Goal: Task Accomplishment & Management: Manage account settings

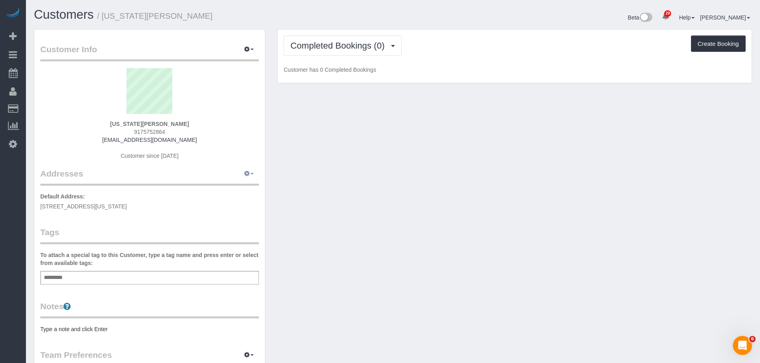
click at [251, 169] on button "button" at bounding box center [249, 174] width 20 height 12
click at [240, 192] on button "Manage Addresses" at bounding box center [226, 188] width 65 height 11
click at [418, 189] on div "Customer Info Edit Contact Info Send Message Email Preferences Special Sales Ta…" at bounding box center [393, 292] width 730 height 526
select select "NY"
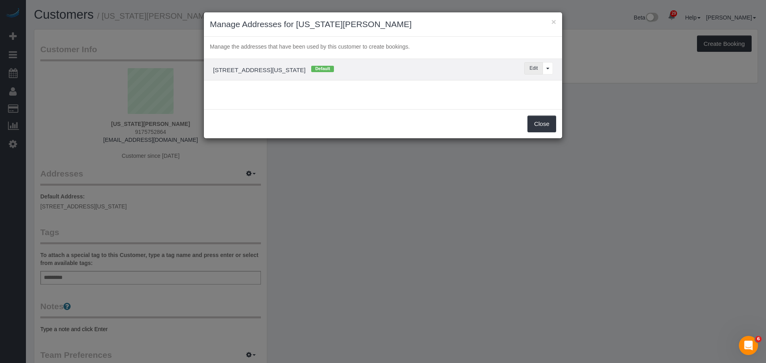
click at [531, 67] on button "Edit" at bounding box center [533, 68] width 19 height 12
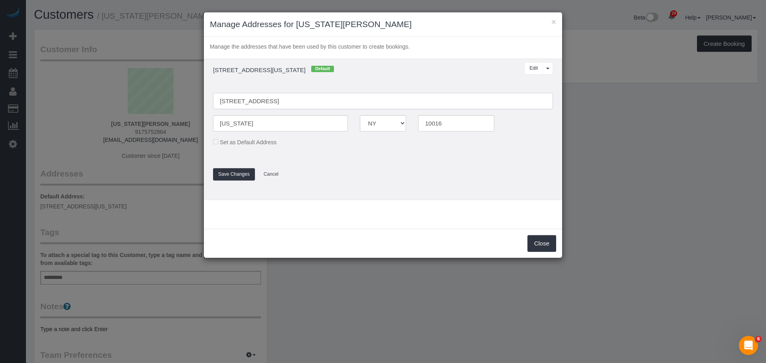
click at [236, 98] on input "216 east 3nd street, 3S" at bounding box center [383, 101] width 340 height 16
click at [252, 102] on input "216 East 3rd Street, Apt. 3S" at bounding box center [383, 101] width 340 height 16
type input "216 East 3nd Street, Apt. 3S"
click at [236, 174] on button "Save Changes" at bounding box center [234, 174] width 42 height 12
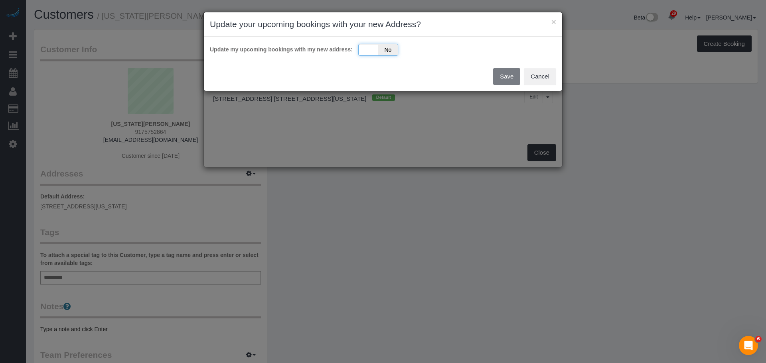
click at [363, 48] on div "Yes No" at bounding box center [378, 50] width 40 height 12
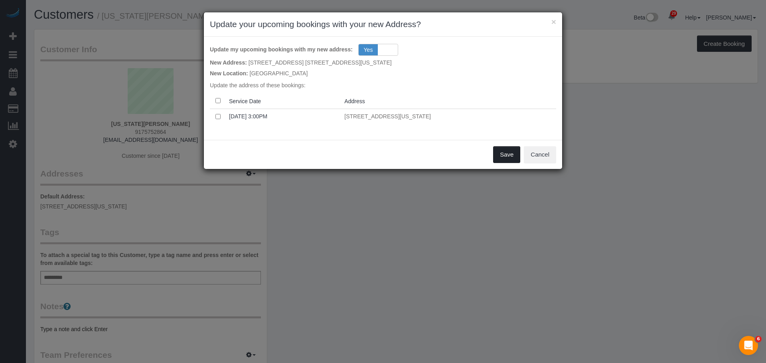
click at [500, 158] on button "Save" at bounding box center [506, 154] width 27 height 17
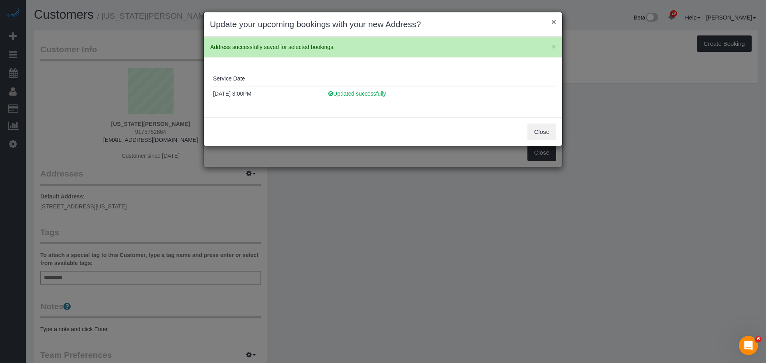
click at [552, 24] on button "×" at bounding box center [553, 22] width 5 height 8
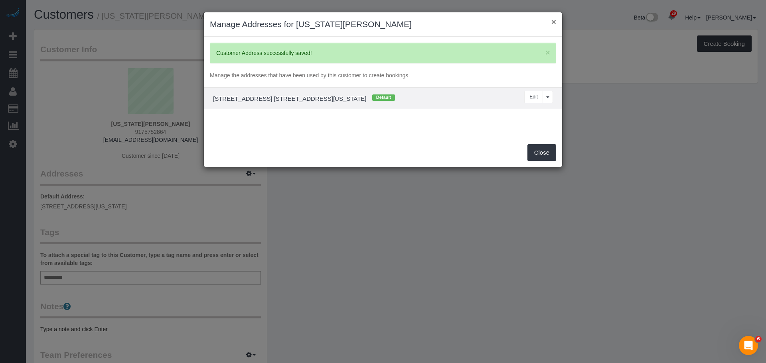
drag, startPoint x: 553, startPoint y: 21, endPoint x: 553, endPoint y: 69, distance: 48.6
click at [553, 20] on button "×" at bounding box center [553, 22] width 5 height 8
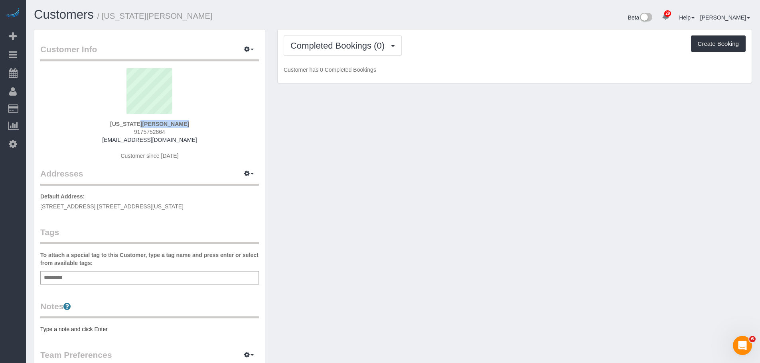
drag, startPoint x: 119, startPoint y: 122, endPoint x: 210, endPoint y: 121, distance: 90.9
click at [210, 121] on div "Georgia Cooney 9175752864 gcooney02@gmail.com Customer since 2025" at bounding box center [149, 118] width 219 height 100
copy strong "Georgia Cooney"
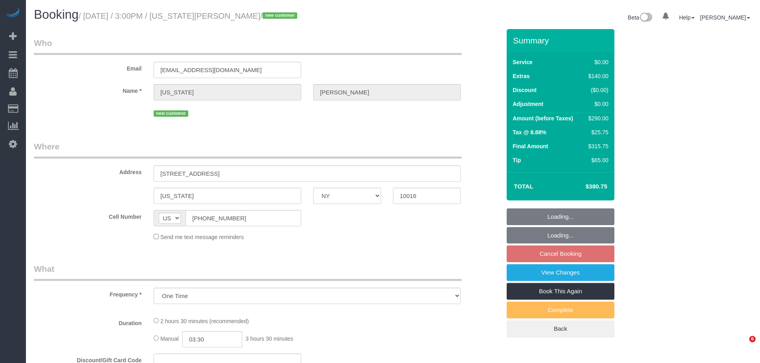
select select "NY"
select select "number:89"
select select "number:90"
select select "number:15"
select select "number:5"
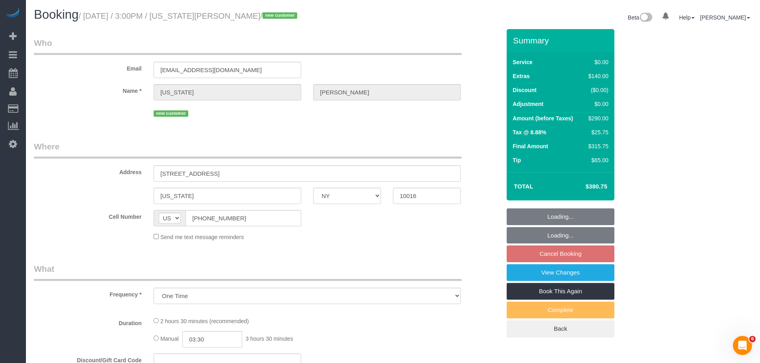
select select "spot8"
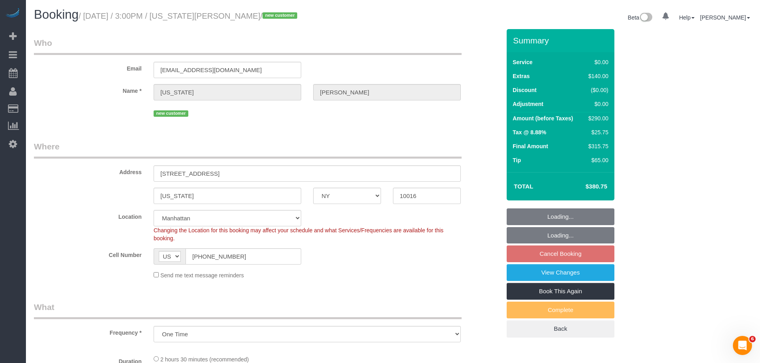
select select "object:1389"
select select "NY"
select select "number:89"
select select "number:90"
select select "number:15"
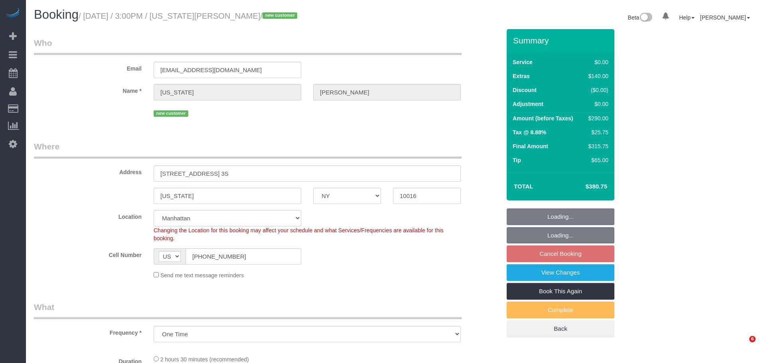
select select "number:5"
select select "string:stripe-pm_1SCUrU4VGloSiKo713NVIWVg"
select select "object:1069"
select select "spot8"
drag, startPoint x: 366, startPoint y: 71, endPoint x: 349, endPoint y: 142, distance: 73.0
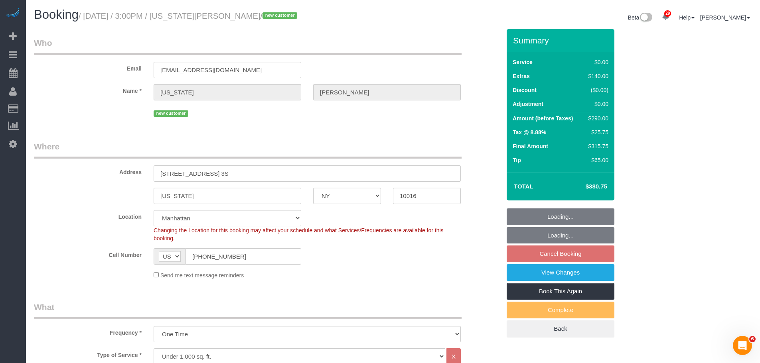
click at [366, 72] on div "Email gcooney02@gmail.com" at bounding box center [267, 57] width 478 height 41
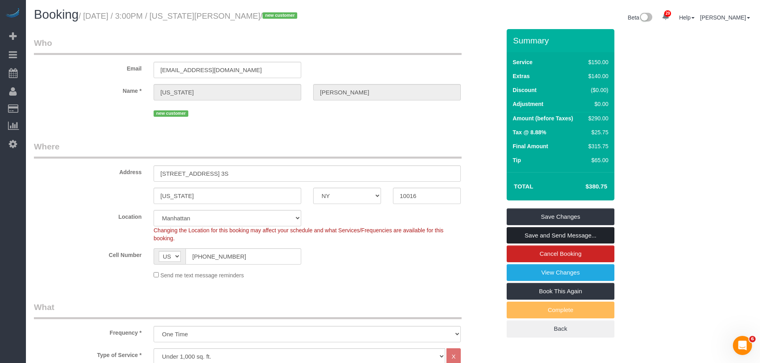
click at [584, 232] on link "Save and Send Message..." at bounding box center [560, 235] width 108 height 17
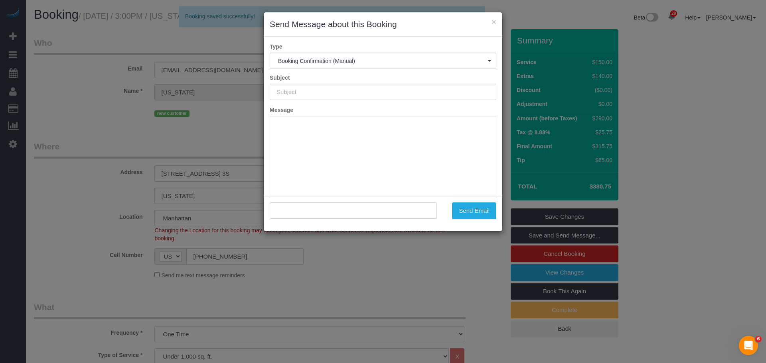
type input "Cleaning Confirmed for 09/30/2025 at 3:00pm"
type input ""Georgia Cooney" <gcooney02@gmail.com>"
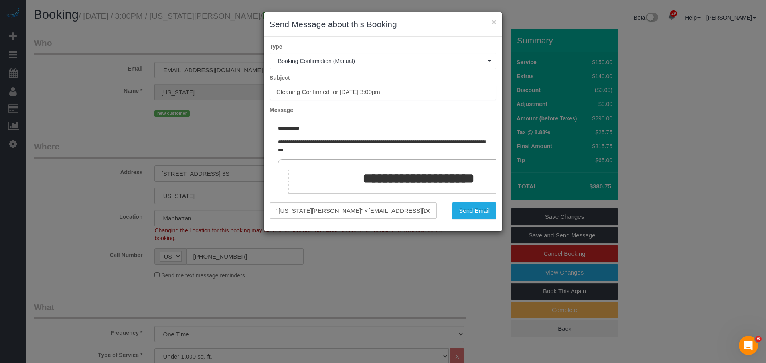
drag, startPoint x: 395, startPoint y: 86, endPoint x: 215, endPoint y: 103, distance: 180.6
click at [187, 92] on div "× Send Message about this Booking Type Booking Confirmation (Manual) Booking Co…" at bounding box center [383, 181] width 766 height 363
click at [459, 213] on button "Send Email" at bounding box center [474, 211] width 44 height 17
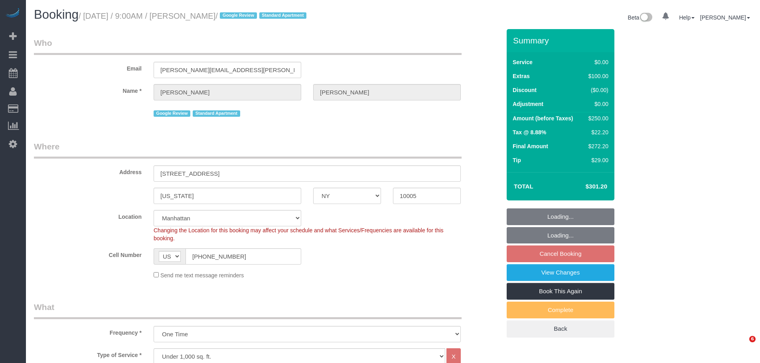
select select "NY"
select select "spot2"
select select "number:56"
select select "number:90"
select select "number:15"
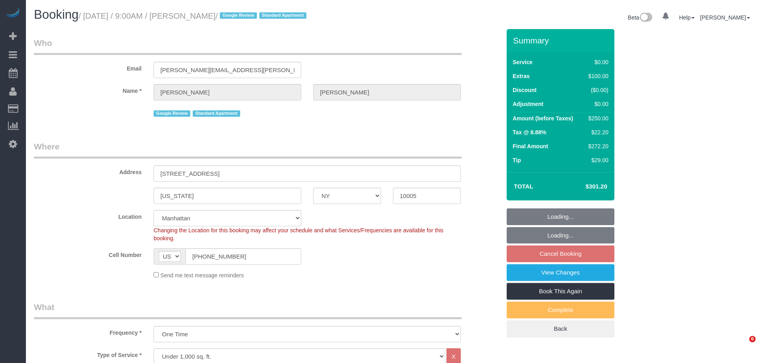
select select "number:5"
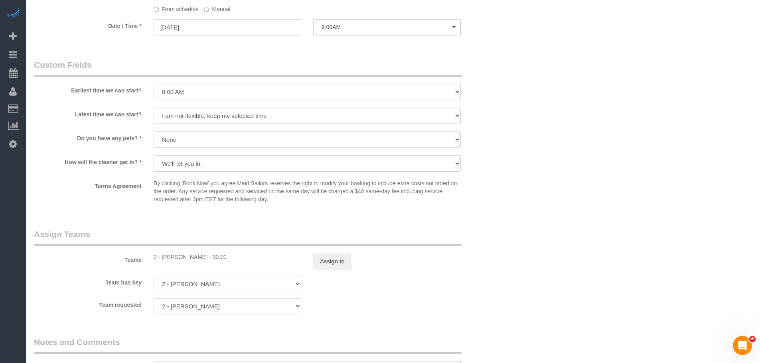
scroll to position [917, 0]
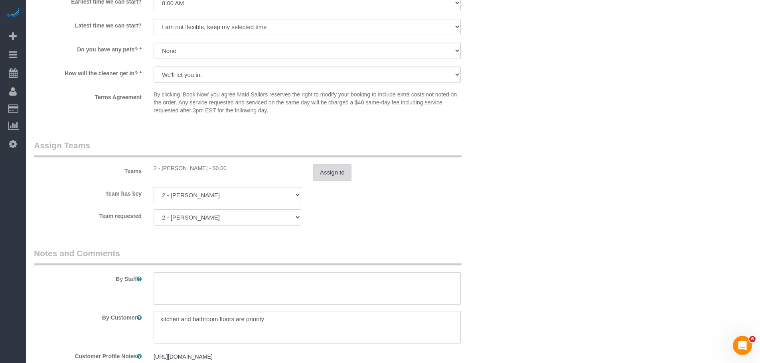
click at [330, 176] on button "Assign to" at bounding box center [332, 172] width 38 height 17
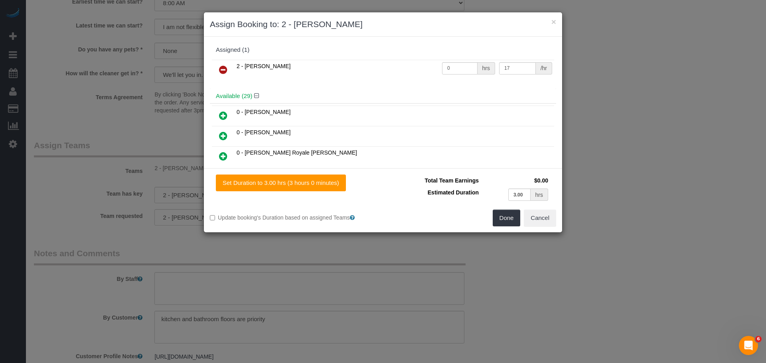
click at [221, 66] on icon at bounding box center [223, 70] width 8 height 10
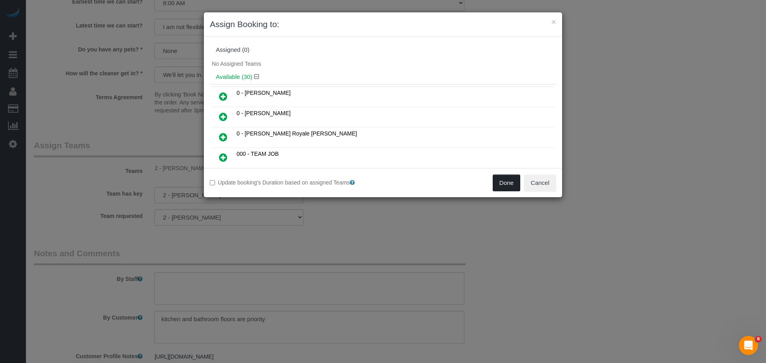
click at [507, 181] on button "Done" at bounding box center [506, 183] width 28 height 17
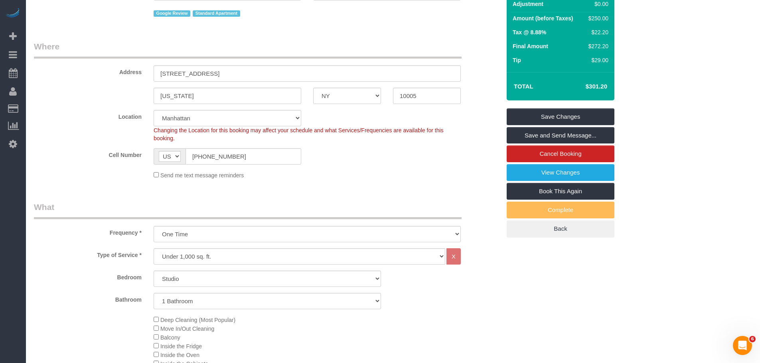
scroll to position [80, 0]
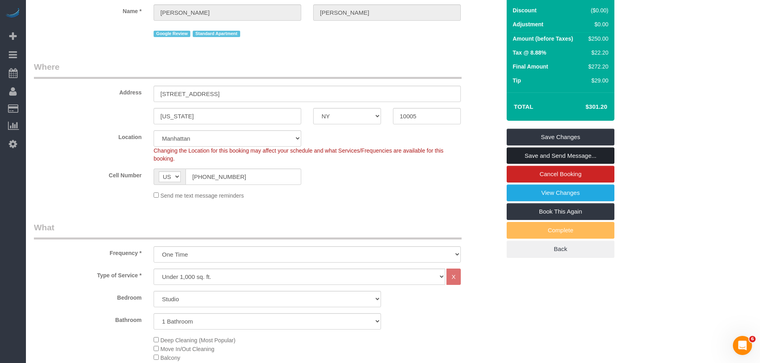
click at [579, 154] on link "Save and Send Message..." at bounding box center [560, 156] width 108 height 17
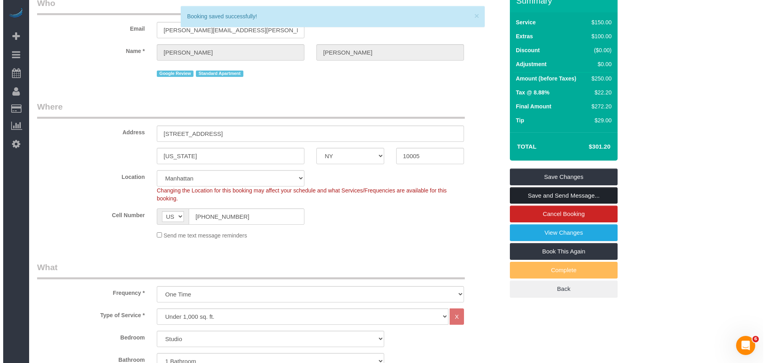
scroll to position [0, 0]
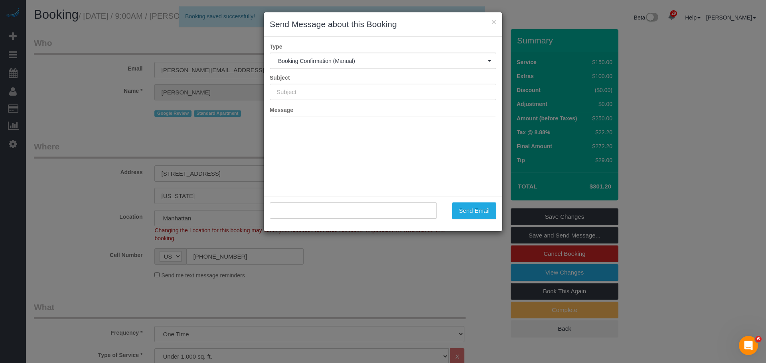
type input "Cleaning Confirmed for 10/01/2025 at 9:00am"
type input ""Henry Beck" <henry.beck@gmail.com>"
drag, startPoint x: 469, startPoint y: 214, endPoint x: 538, endPoint y: 236, distance: 73.0
click at [469, 213] on button "Send Email" at bounding box center [474, 211] width 44 height 17
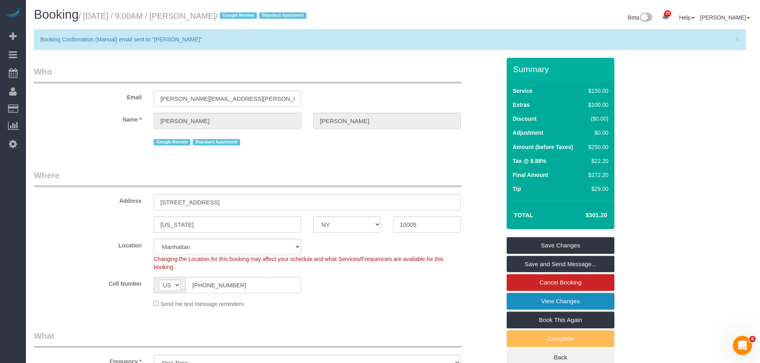
click at [569, 297] on link "View Changes" at bounding box center [560, 301] width 108 height 17
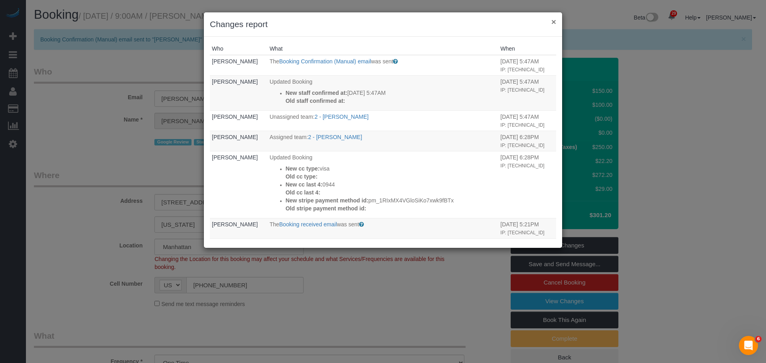
click at [554, 23] on button "×" at bounding box center [553, 22] width 5 height 8
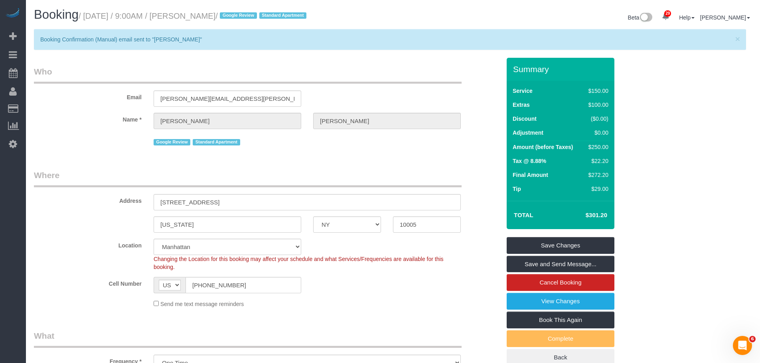
click at [425, 153] on fieldset "Who Email henry.beck@gmail.com Name * Henry Beck Google Review Standard Apartme…" at bounding box center [267, 110] width 467 height 88
click at [396, 41] on p "Booking Confirmation (Manual) email sent to "Henry Beck"" at bounding box center [385, 39] width 691 height 8
click at [411, 14] on div "Beta 29 Your Notifications You have 0 alerts × You have 5 to charge for 09/26/2…" at bounding box center [575, 18] width 365 height 21
click at [195, 18] on small "/ October 01, 2025 / 9:00AM / Henry Beck / Google Review Standard Apartment" at bounding box center [194, 16] width 230 height 9
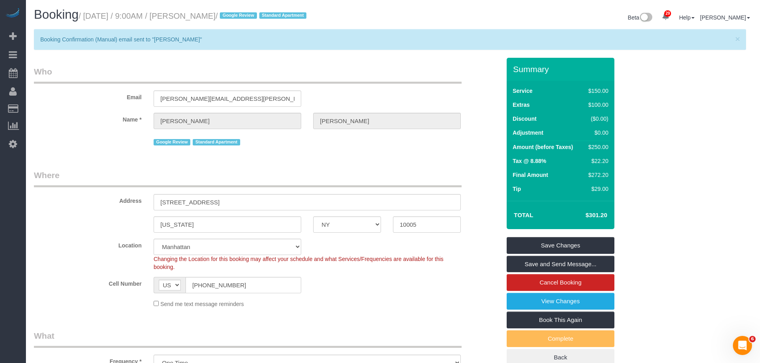
drag, startPoint x: 218, startPoint y: 15, endPoint x: 234, endPoint y: 18, distance: 16.2
click at [218, 15] on small "/ October 01, 2025 / 9:00AM / Henry Beck / Google Review Standard Apartment" at bounding box center [194, 16] width 230 height 9
copy small "Henry Beck"
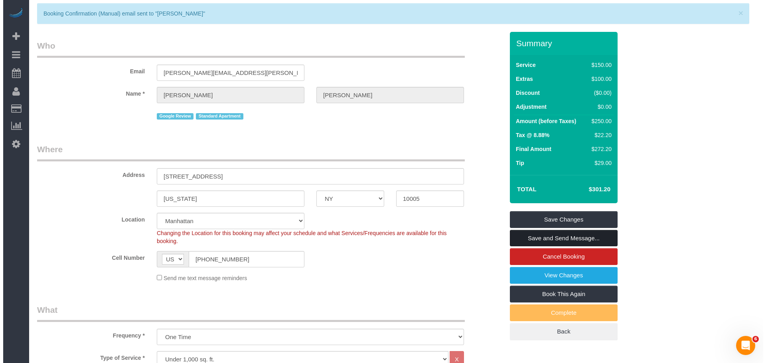
scroll to position [40, 0]
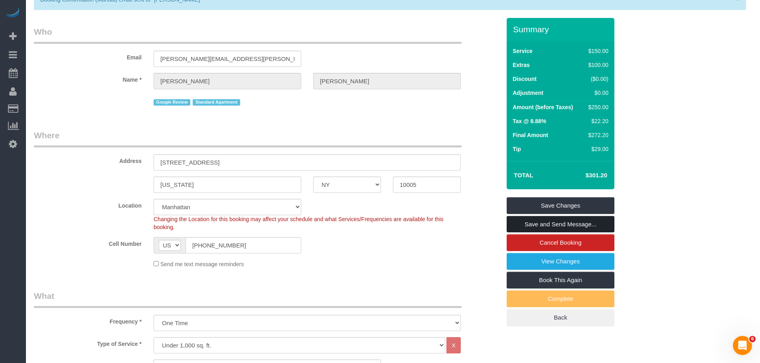
click at [567, 225] on link "Save and Send Message..." at bounding box center [560, 224] width 108 height 17
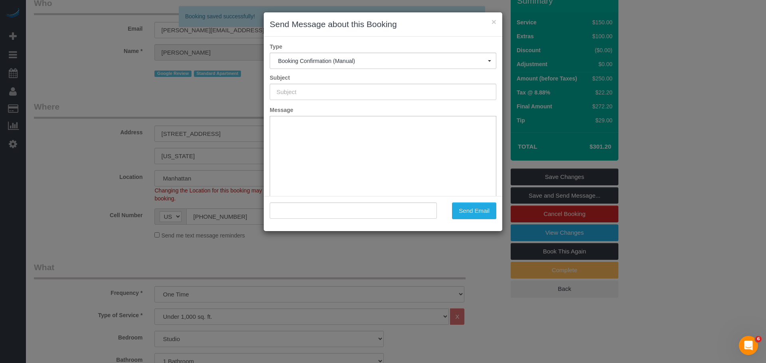
type input "Cleaning Confirmed for 10/01/2025 at 9:00am"
type input ""Henry Beck" <henry.beck@gmail.com>"
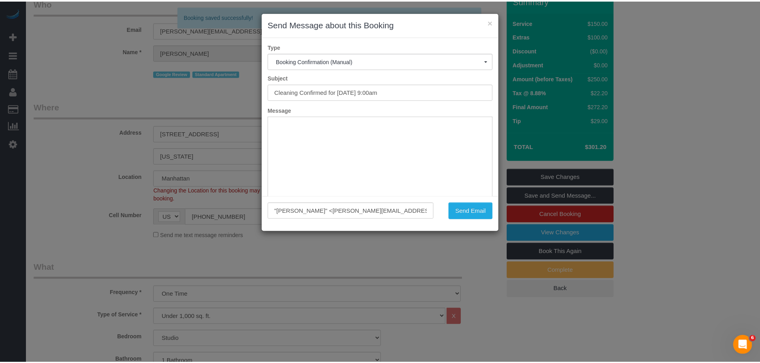
scroll to position [0, 0]
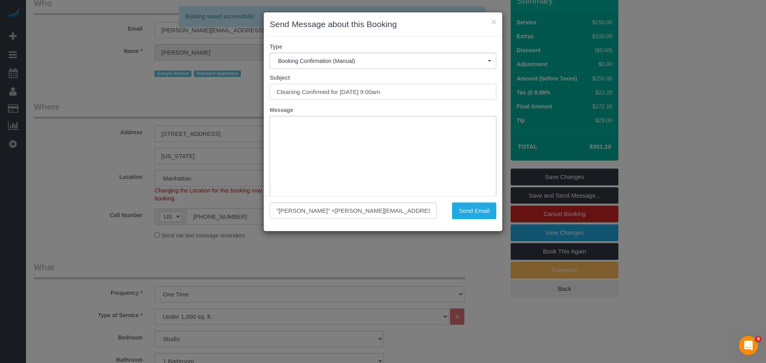
drag, startPoint x: 411, startPoint y: 91, endPoint x: 215, endPoint y: 92, distance: 196.2
click at [214, 92] on div "× Send Message about this Booking Type Booking Confirmation (Manual) Booking Co…" at bounding box center [383, 181] width 766 height 363
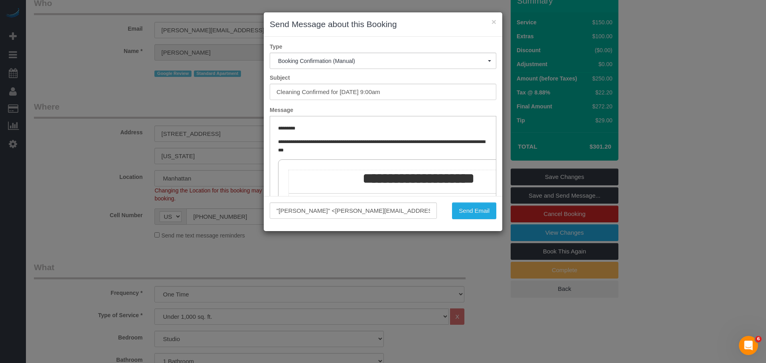
click at [502, 20] on div "× Send Message about this Booking" at bounding box center [383, 24] width 238 height 24
click at [492, 22] on button "×" at bounding box center [493, 22] width 5 height 8
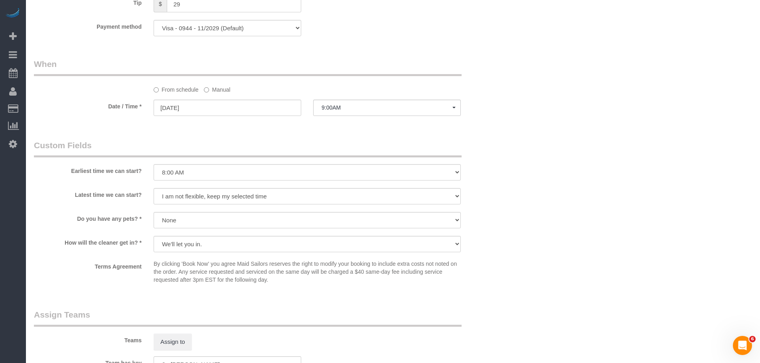
scroll to position [638, 0]
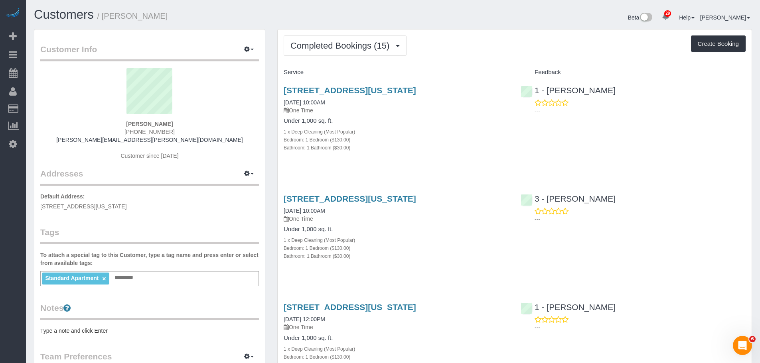
click at [518, 49] on div "Completed Bookings (15) Completed Bookings (15) Upcoming Bookings (1) Cancelled…" at bounding box center [515, 45] width 462 height 20
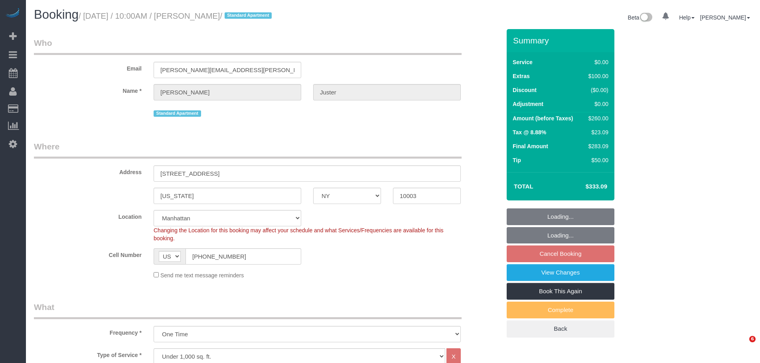
select select "NY"
select select "1"
select select "spot3"
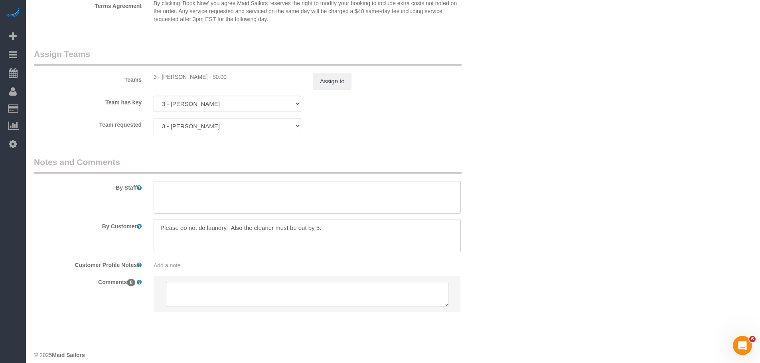
scroll to position [1037, 0]
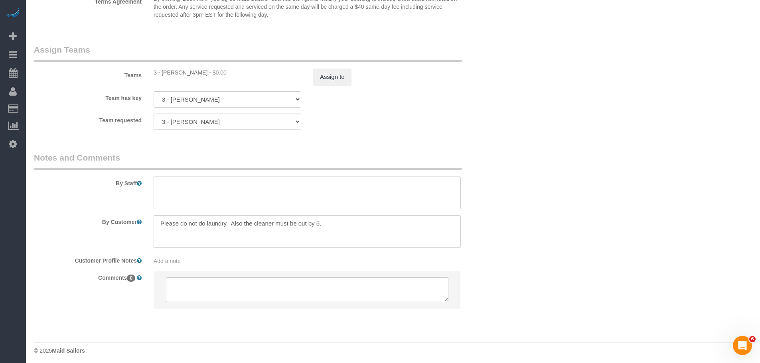
click at [428, 156] on legend "Notes and Comments" at bounding box center [247, 161] width 427 height 18
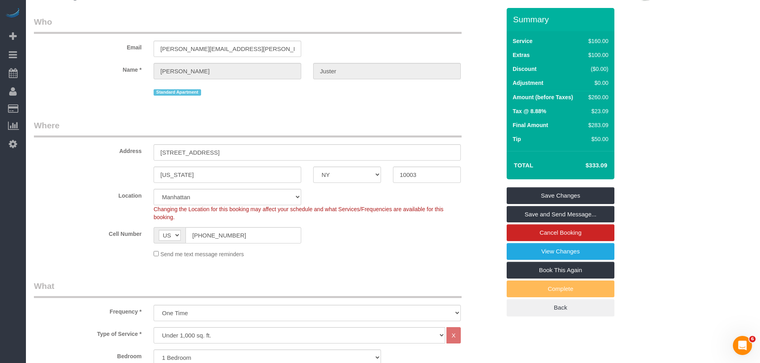
scroll to position [0, 0]
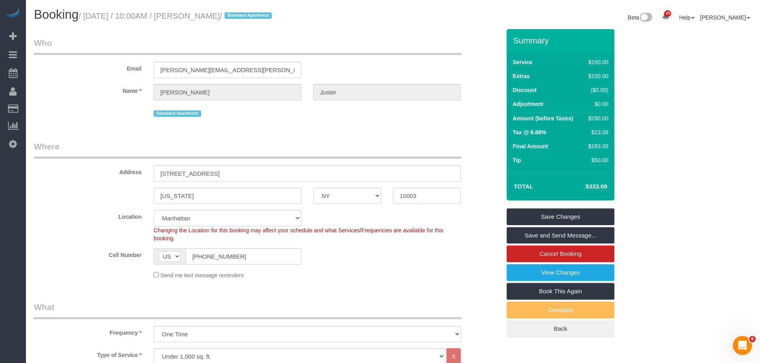
click at [379, 42] on legend "Who" at bounding box center [247, 46] width 427 height 18
click at [545, 233] on link "Save and Send Message..." at bounding box center [560, 235] width 108 height 17
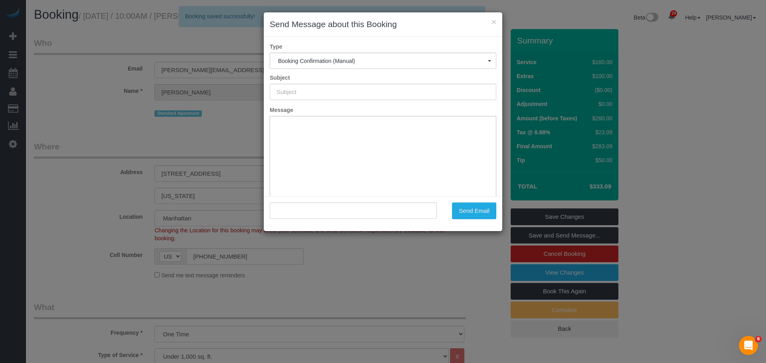
type input "Cleaning Confirmed for 10/01/2025 at 10:00am"
type input ""Matt Juster" <matthew.e.juster@gmail.com>"
click at [474, 212] on button "Send Email" at bounding box center [474, 211] width 44 height 17
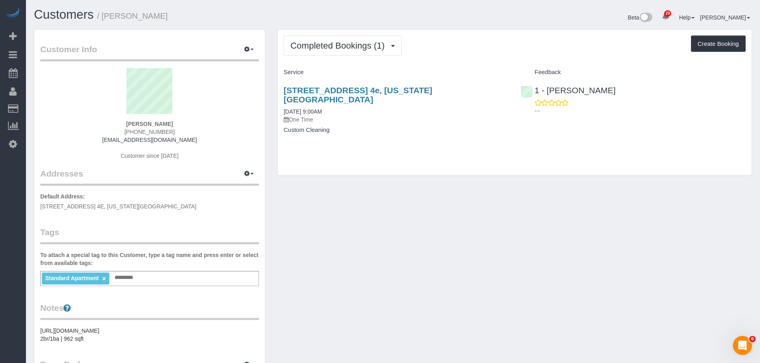
click at [465, 165] on div "Completed Bookings (1) Completed Bookings (1) Upcoming Bookings (1) Cancelled B…" at bounding box center [515, 103] width 474 height 146
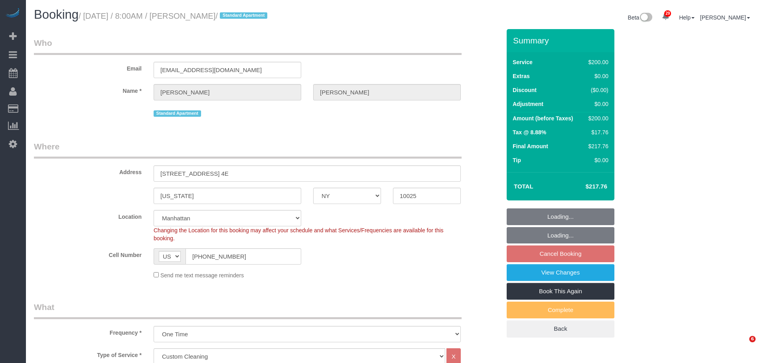
select select "NY"
select select "150"
select select "spot1"
select select "number:56"
select select "number:90"
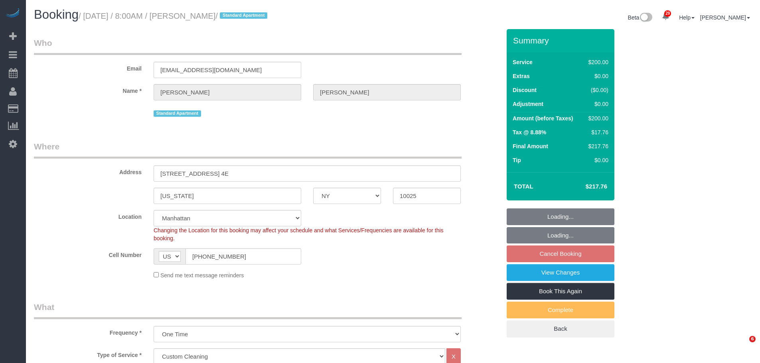
select select "number:15"
select select "number:5"
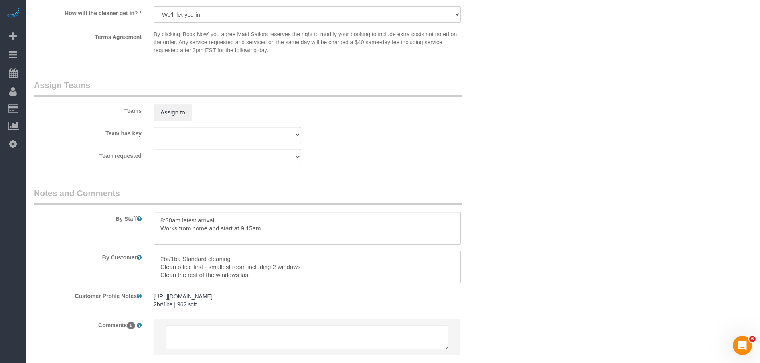
scroll to position [868, 0]
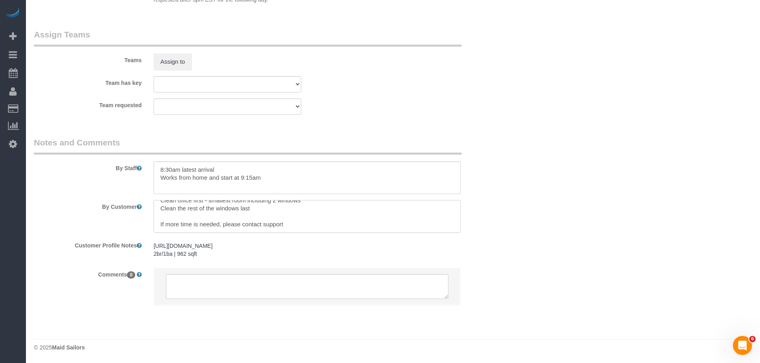
drag, startPoint x: 175, startPoint y: 217, endPoint x: 238, endPoint y: 226, distance: 64.3
click at [238, 226] on textarea at bounding box center [307, 216] width 307 height 33
click at [341, 220] on textarea at bounding box center [307, 216] width 307 height 33
click at [264, 216] on textarea at bounding box center [307, 216] width 307 height 33
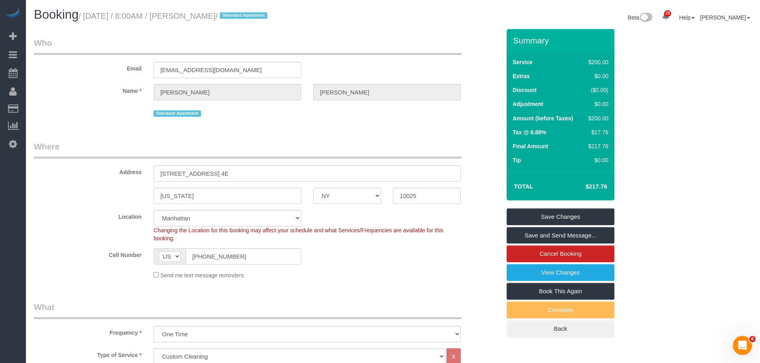
click at [416, 48] on legend "Who" at bounding box center [247, 46] width 427 height 18
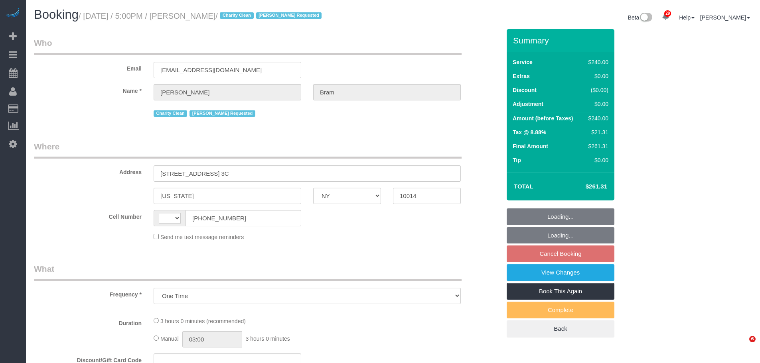
select select "NY"
select select "number:65"
select select "number:90"
select select "number:15"
select select "number:7"
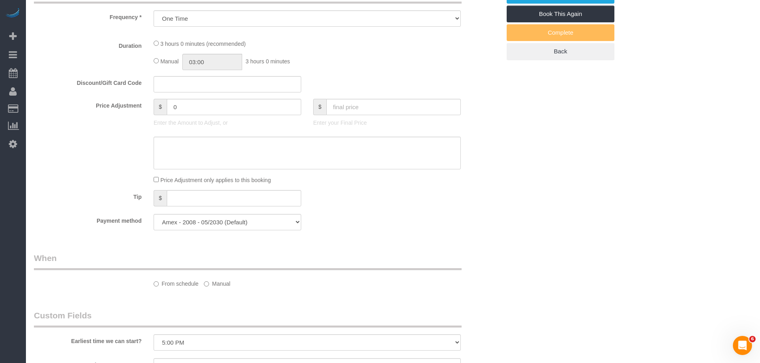
select select "string:[GEOGRAPHIC_DATA]"
select select "spot10"
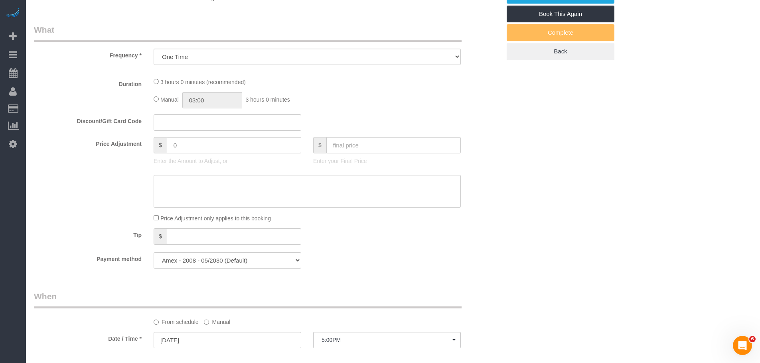
scroll to position [517, 0]
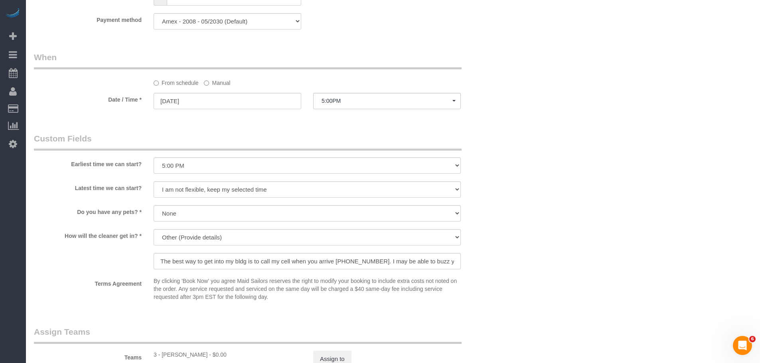
select select "object:1522"
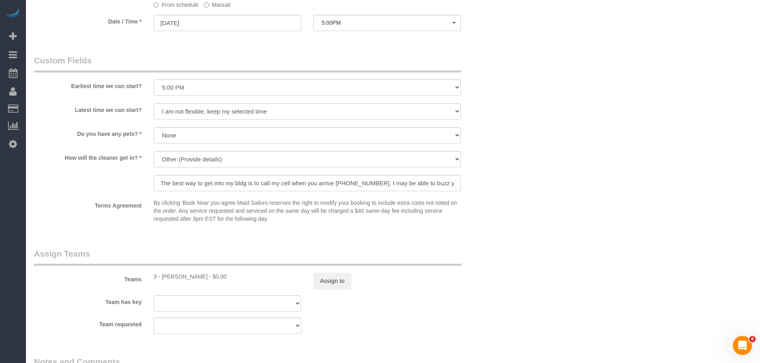
select select "180"
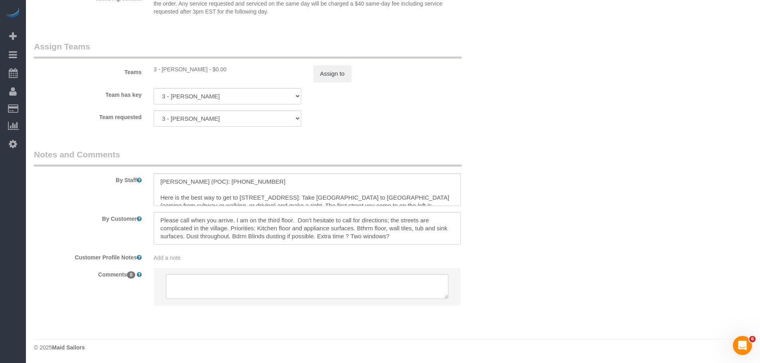
scroll to position [32, 0]
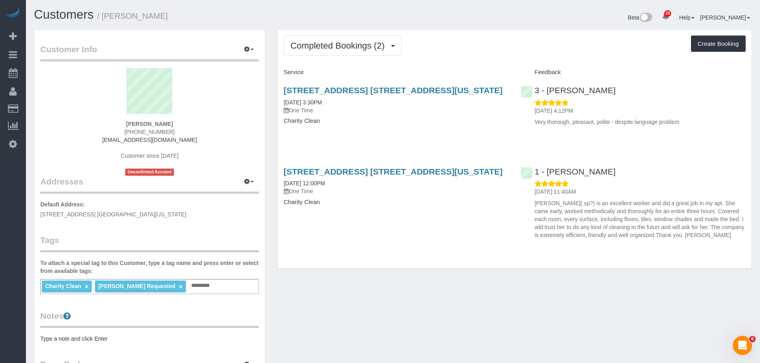
click at [504, 49] on div "Completed Bookings (2) Completed Bookings (2) Upcoming Bookings (1) Cancelled B…" at bounding box center [515, 45] width 462 height 20
click at [488, 54] on div "Completed Bookings (2) Completed Bookings (2) Upcoming Bookings (1) Cancelled B…" at bounding box center [515, 45] width 462 height 20
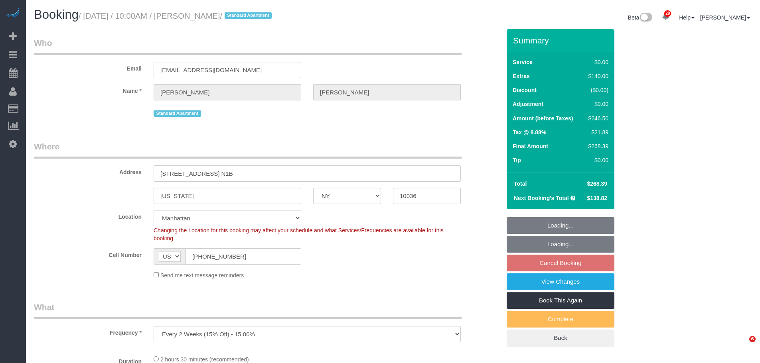
select select "NY"
select select "number:58"
select select "number:77"
select select "number:15"
select select "number:6"
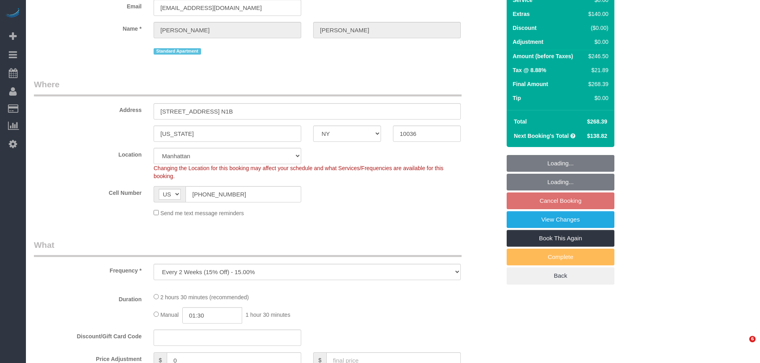
select select "object:1068"
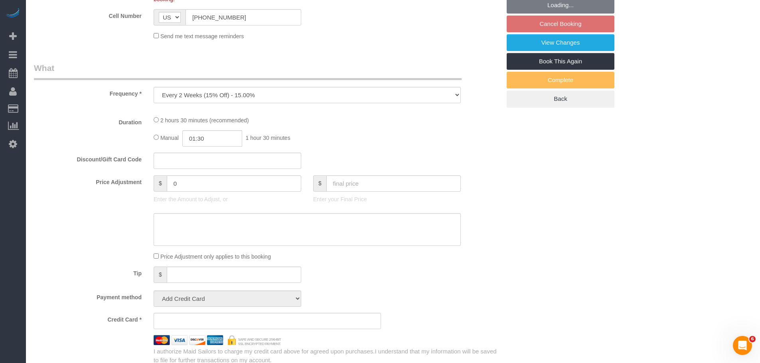
select select "string:stripe-pm_1PUBUs4VGloSiKo7nc75Xg8n"
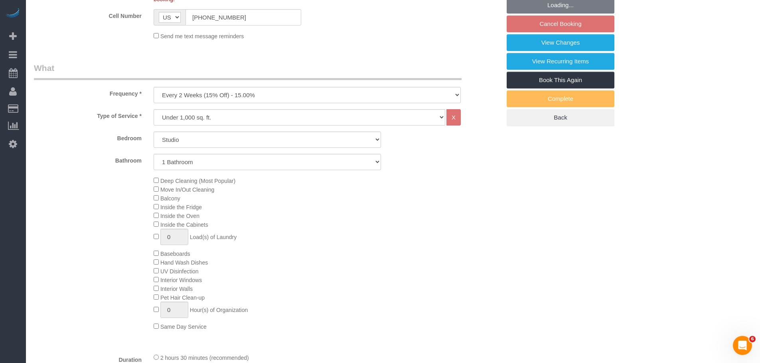
select select "spot3"
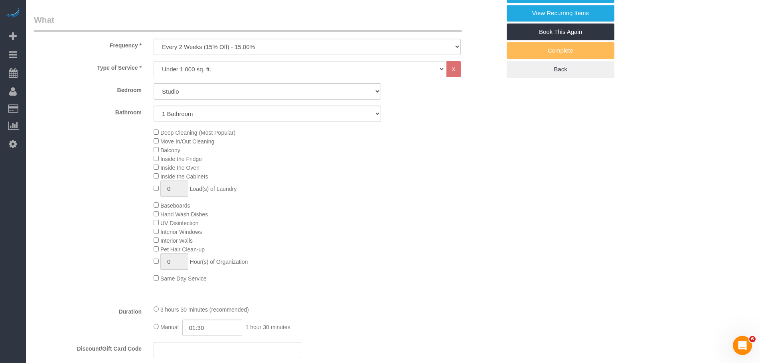
scroll to position [159, 0]
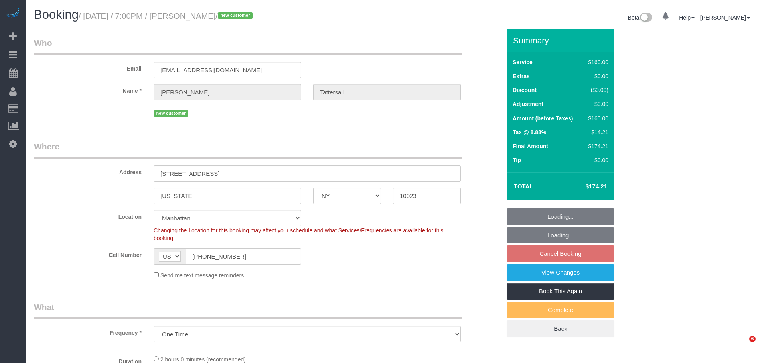
select select "NY"
select select "number:66"
select select "number:79"
select select "number:15"
select select "number:5"
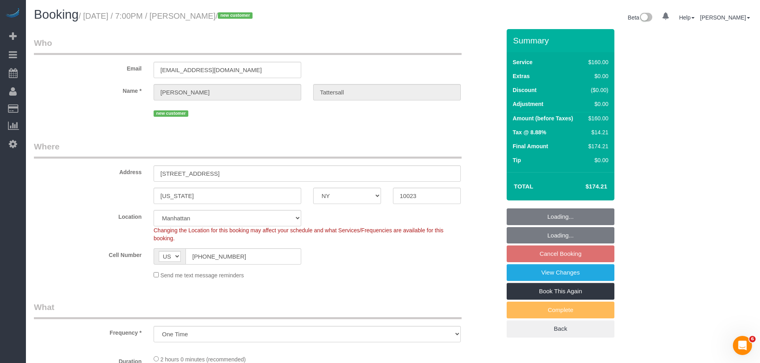
select select "string:stripe-pm_1SCOKv4VGloSiKo7cUTzvdpF"
select select "spot11"
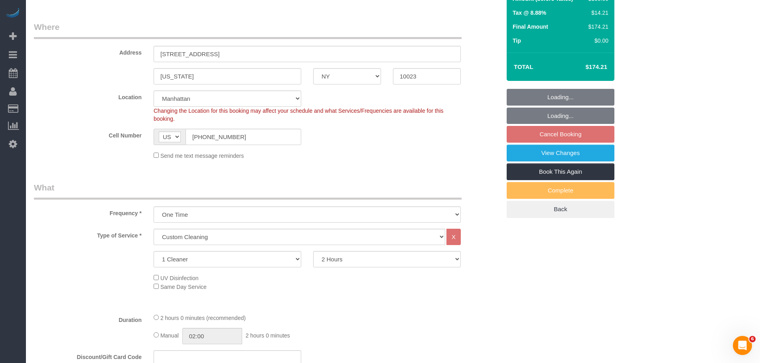
select select "object:1518"
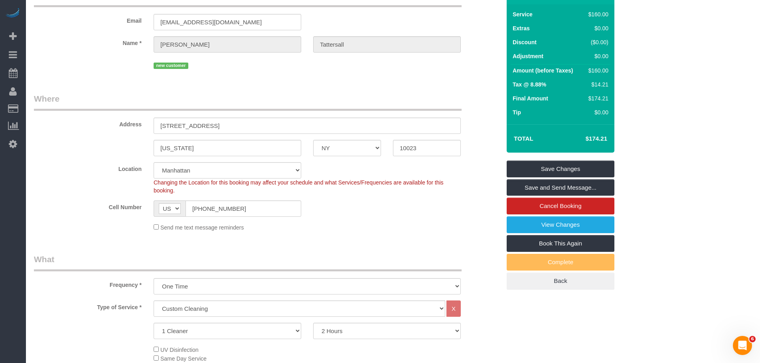
scroll to position [0, 0]
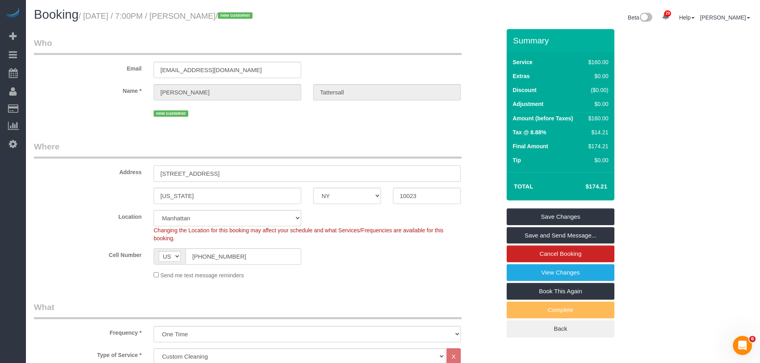
drag, startPoint x: 255, startPoint y: 177, endPoint x: 165, endPoint y: 179, distance: 90.5
click at [159, 179] on input "[STREET_ADDRESS]" at bounding box center [307, 173] width 307 height 16
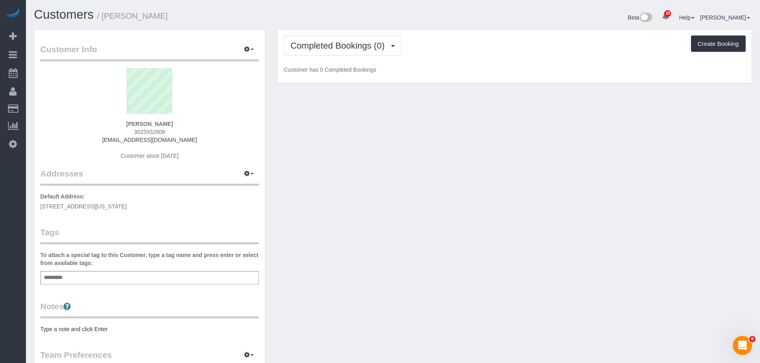
click at [100, 275] on div "Add a tag" at bounding box center [149, 278] width 219 height 14
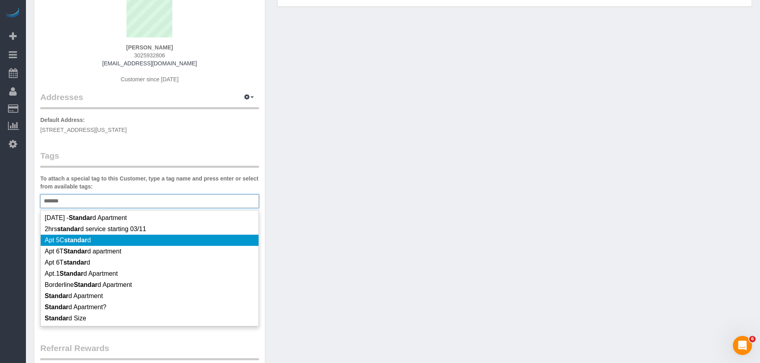
scroll to position [80, 0]
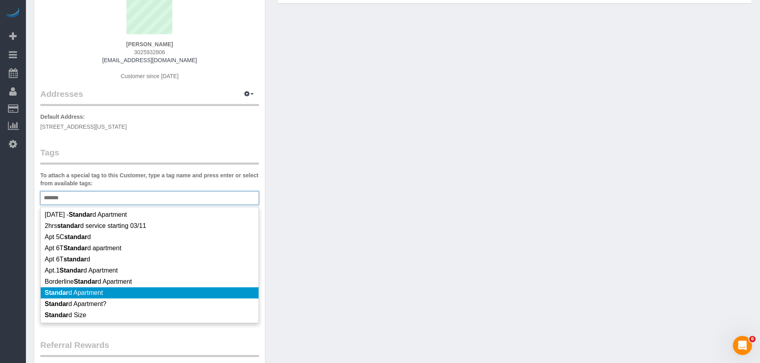
type input "*******"
drag, startPoint x: 154, startPoint y: 293, endPoint x: 158, endPoint y: 290, distance: 5.1
click at [156, 293] on li "Standar d Apartment" at bounding box center [150, 292] width 218 height 11
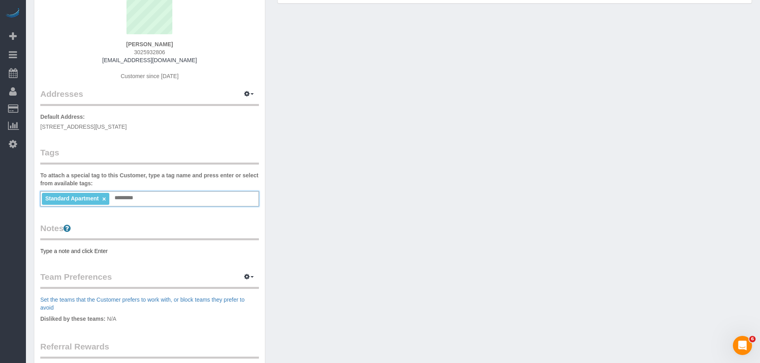
drag, startPoint x: 329, startPoint y: 212, endPoint x: 213, endPoint y: 234, distance: 118.4
click at [329, 212] on div "Customer Info Edit Contact Info Send Message Email Preferences Special Sales Ta…" at bounding box center [393, 213] width 730 height 528
click at [102, 252] on pre "Type a note and click Enter" at bounding box center [149, 251] width 219 height 8
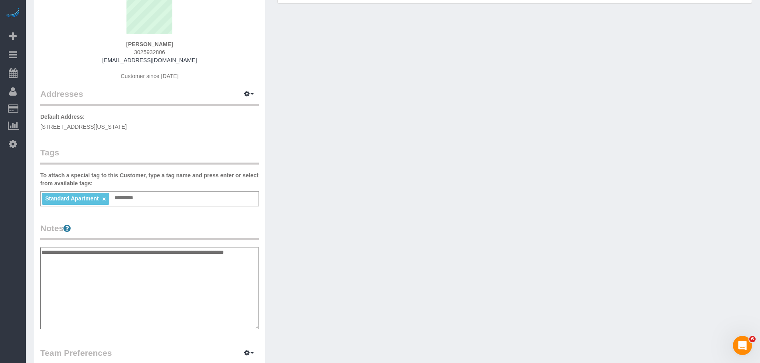
type textarea "**********"
click at [358, 233] on div "Customer Info Edit Contact Info Send Message Email Preferences Special Sales Ta…" at bounding box center [393, 251] width 730 height 604
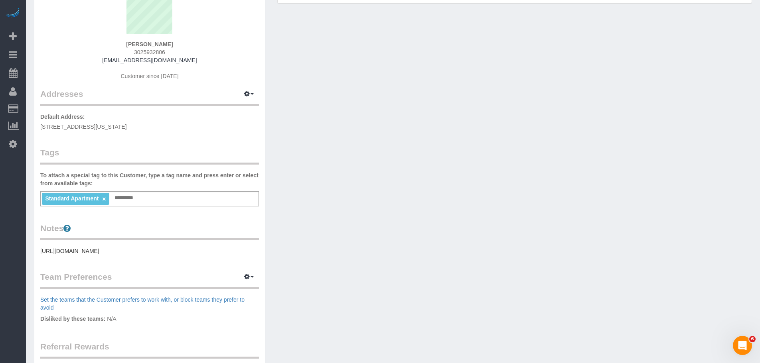
click at [394, 191] on div "Customer Info Edit Contact Info Send Message Email Preferences Special Sales Ta…" at bounding box center [393, 213] width 730 height 528
drag, startPoint x: 252, startPoint y: 91, endPoint x: 250, endPoint y: 102, distance: 11.3
click at [252, 91] on button "button" at bounding box center [249, 94] width 20 height 12
click at [246, 108] on button "Manage Addresses" at bounding box center [226, 109] width 65 height 11
click at [372, 111] on div "Customer Info Edit Contact Info Send Message Email Preferences Special Sales Ta…" at bounding box center [393, 213] width 730 height 528
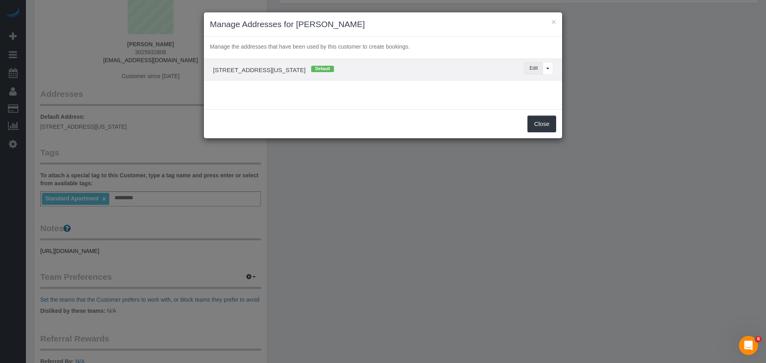
click at [530, 68] on button "Edit" at bounding box center [533, 68] width 19 height 12
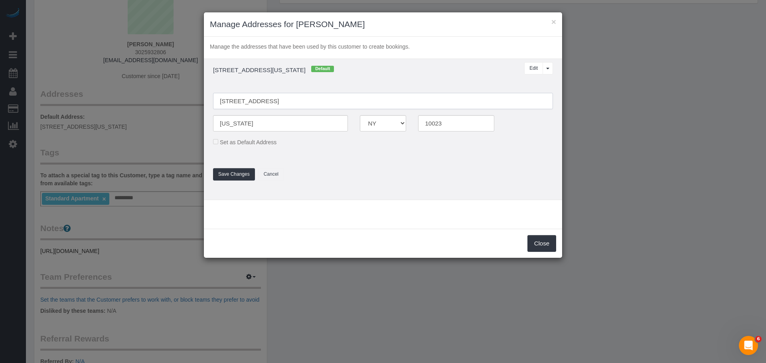
click at [233, 102] on input "154 W 70th St, 10L" at bounding box center [383, 101] width 340 height 16
type input "[STREET_ADDRESS] 10L"
click at [244, 174] on button "Save Changes" at bounding box center [234, 174] width 42 height 12
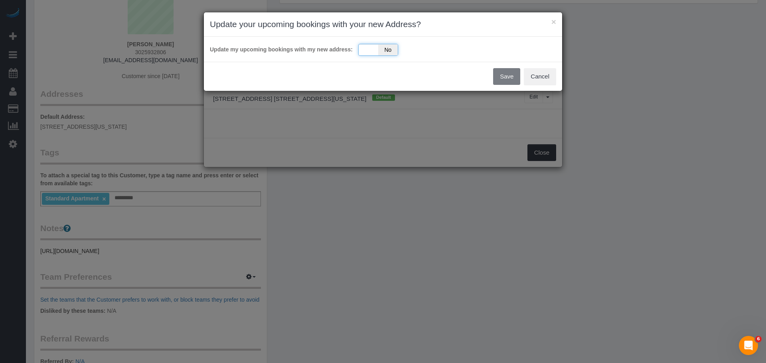
click at [373, 52] on div "Yes No" at bounding box center [378, 50] width 40 height 12
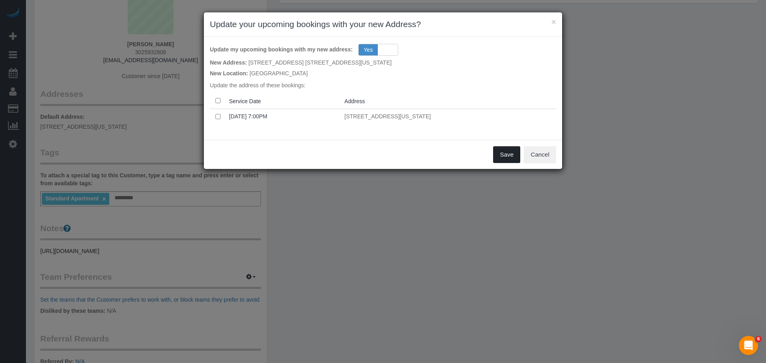
click at [499, 155] on button "Save" at bounding box center [506, 154] width 27 height 17
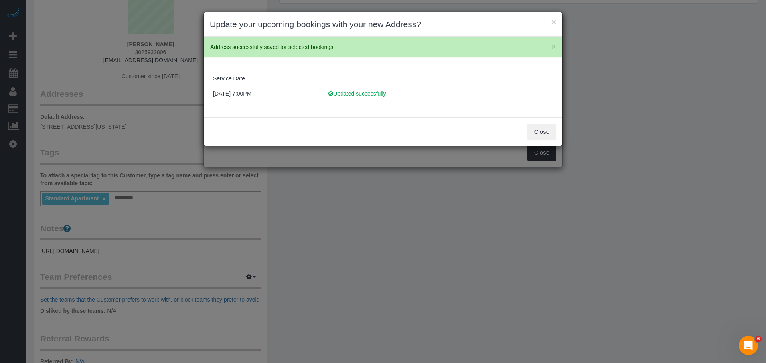
click at [557, 20] on div "× Update your upcoming bookings with your new Address?" at bounding box center [383, 24] width 358 height 24
click at [554, 21] on button "×" at bounding box center [553, 22] width 5 height 8
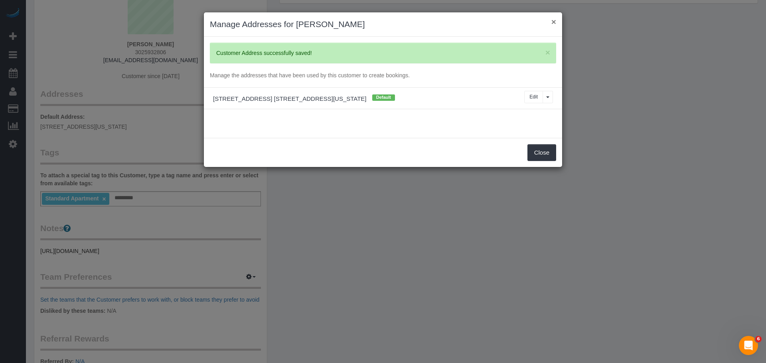
click at [554, 21] on button "×" at bounding box center [553, 22] width 5 height 8
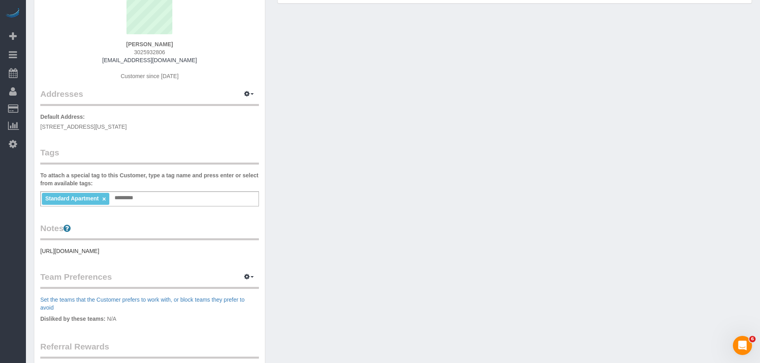
click at [418, 165] on div "Customer Info Edit Contact Info Send Message Email Preferences Special Sales Ta…" at bounding box center [393, 213] width 730 height 528
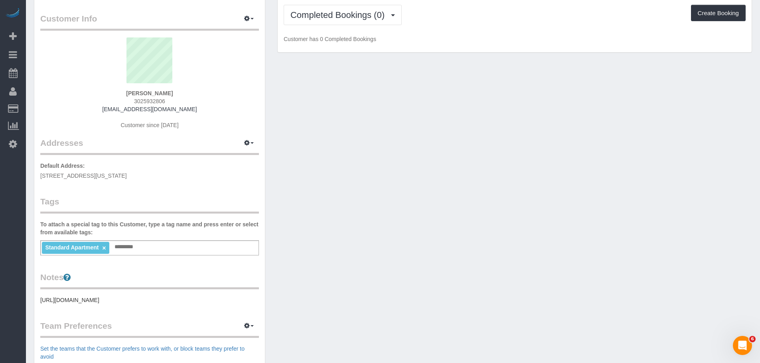
scroll to position [0, 0]
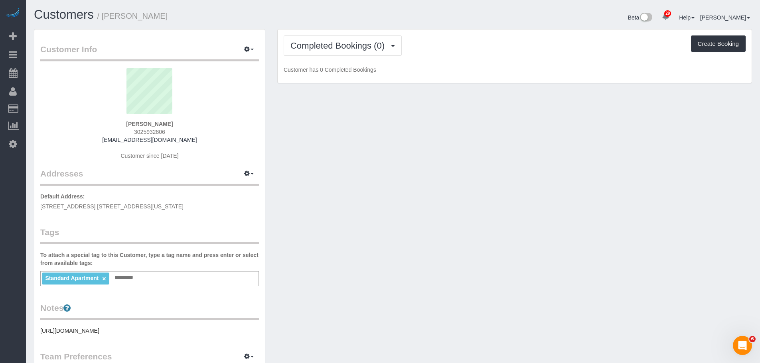
click at [414, 140] on div "Customer Info Edit Contact Info Send Message Email Preferences Special Sales Ta…" at bounding box center [393, 293] width 730 height 528
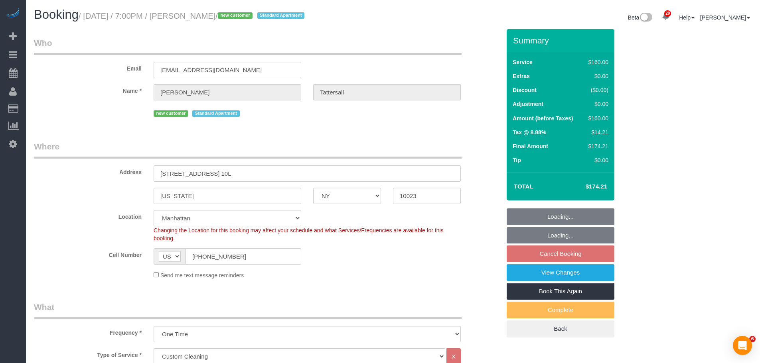
select select "NY"
select select "number:66"
select select "number:79"
select select "number:15"
select select "number:5"
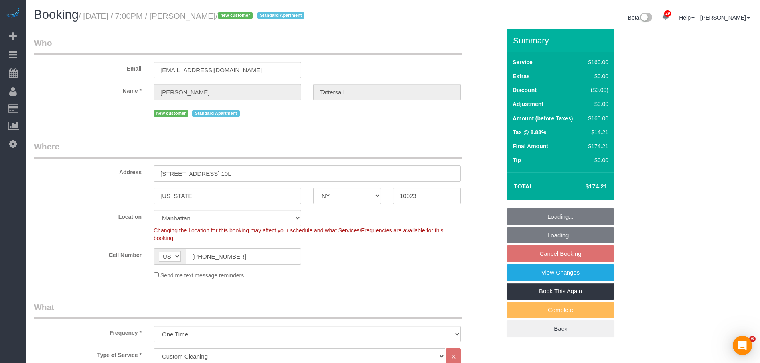
select select "spot11"
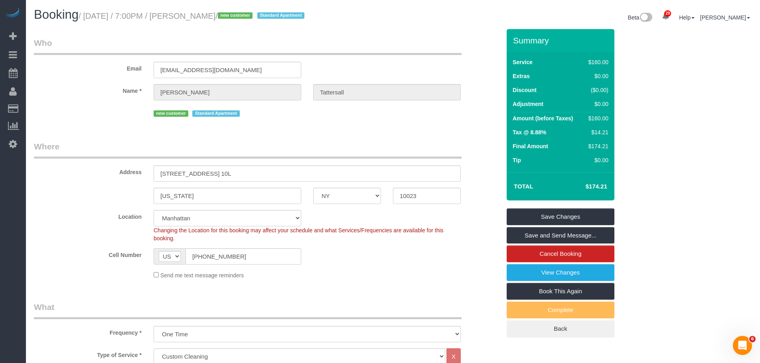
click at [420, 155] on legend "Where" at bounding box center [247, 150] width 427 height 18
click at [570, 233] on link "Save and Send Message..." at bounding box center [560, 235] width 108 height 17
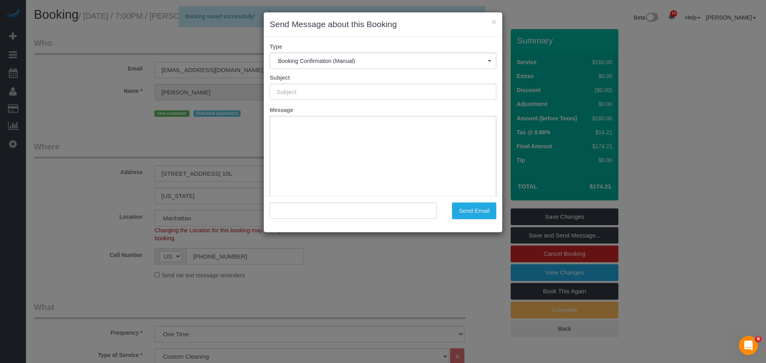
type input "Cleaning Confirmed for [DATE] 7:00pm"
type input ""[PERSON_NAME]" <[EMAIL_ADDRESS][DOMAIN_NAME]>"
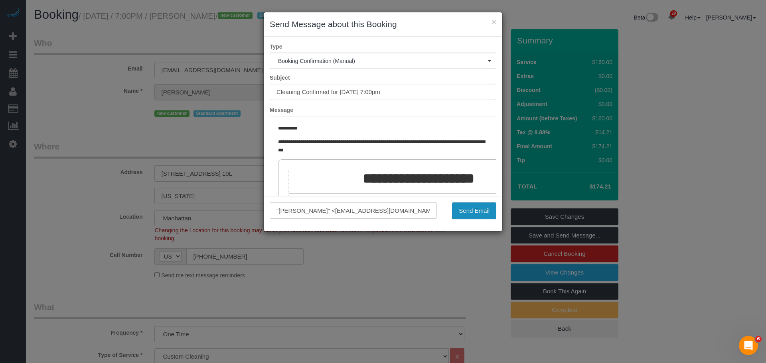
click at [476, 208] on button "Send Email" at bounding box center [474, 211] width 44 height 17
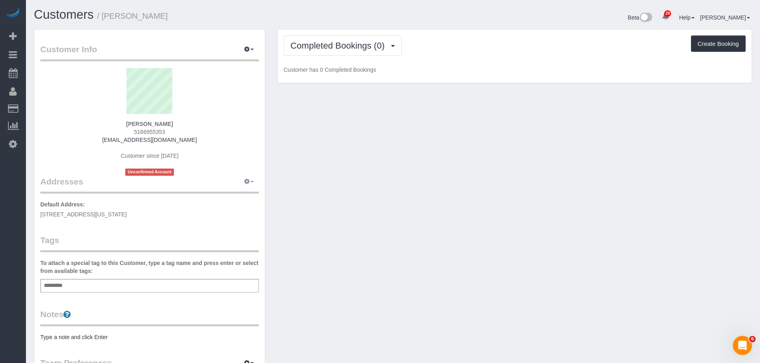
click at [249, 183] on icon "button" at bounding box center [247, 181] width 6 height 5
click at [236, 197] on button "Manage Addresses" at bounding box center [226, 196] width 65 height 11
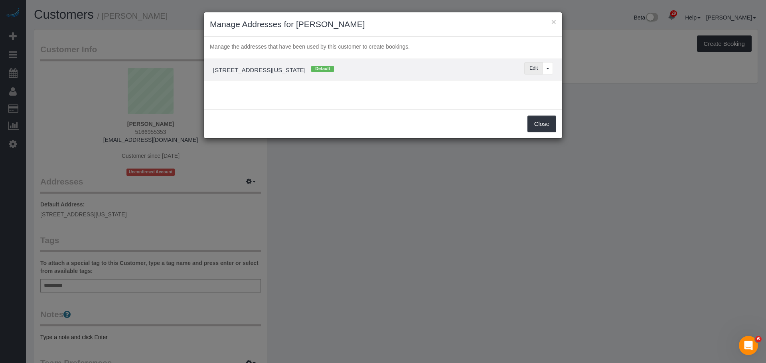
click at [525, 70] on button "Edit" at bounding box center [533, 68] width 19 height 12
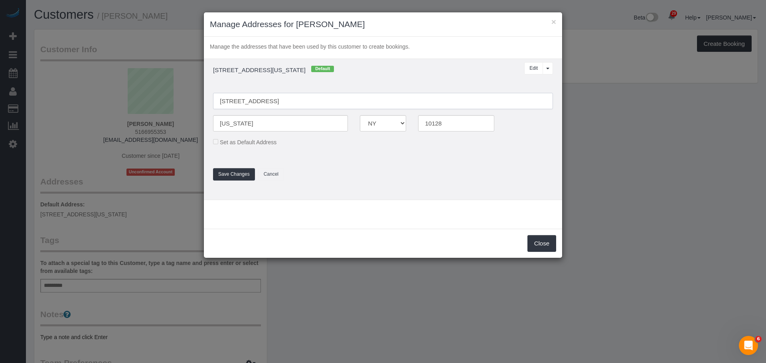
click at [229, 101] on input "[STREET_ADDRESS]" at bounding box center [383, 101] width 340 height 16
type input "201 East 87th Street, Apt. 6C"
click at [237, 182] on td "201 E 87th St, 6C, New York, NY 10128 Default Edit View More Options... Delete …" at bounding box center [383, 129] width 358 height 141
click at [237, 177] on button "Save Changes" at bounding box center [234, 174] width 42 height 12
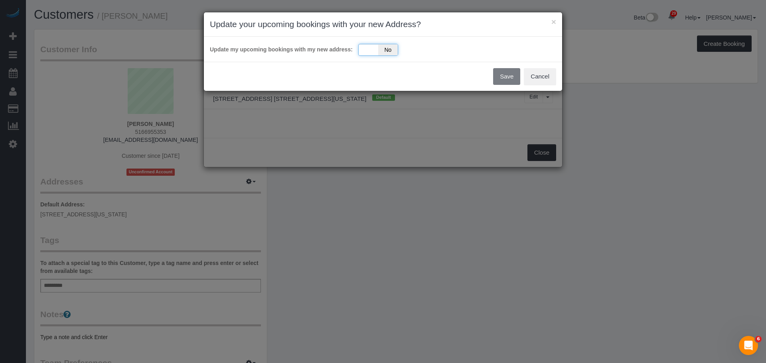
click at [370, 50] on div "Yes No" at bounding box center [378, 50] width 40 height 12
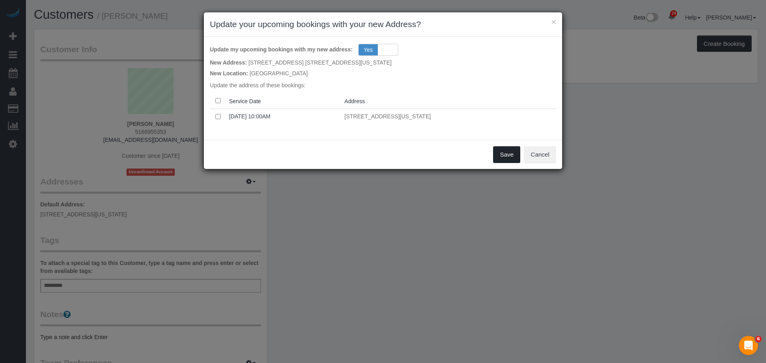
click at [508, 154] on button "Save" at bounding box center [506, 154] width 27 height 17
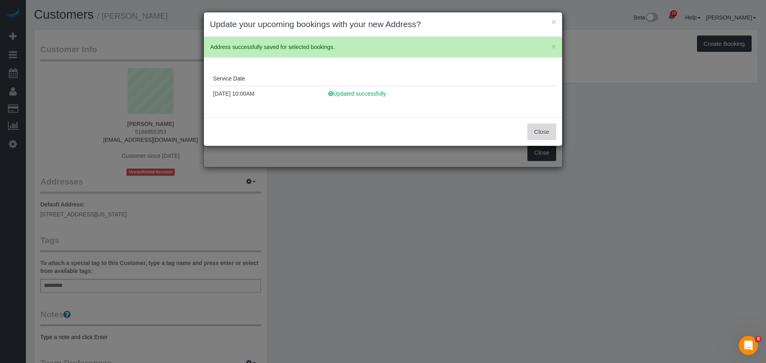
click at [537, 132] on button "Close" at bounding box center [541, 132] width 29 height 17
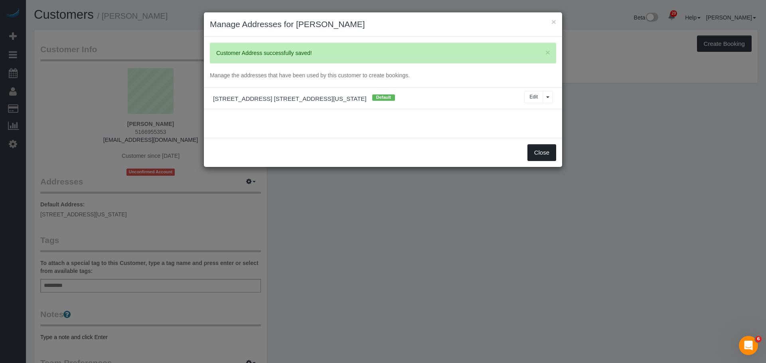
click at [543, 157] on button "Close" at bounding box center [541, 152] width 29 height 17
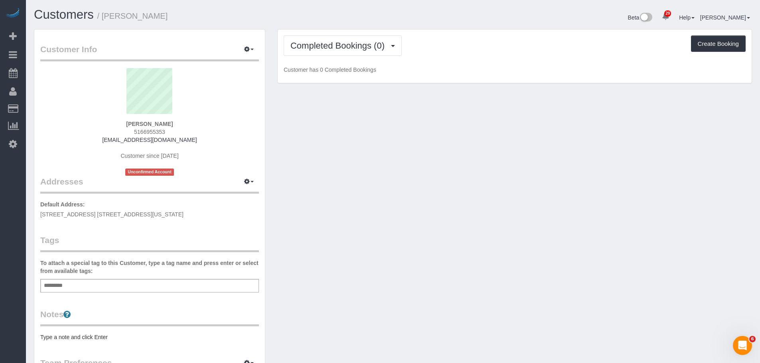
click at [468, 141] on div "Customer Info Edit Contact Info Send Message Email Preferences Special Sales Ta…" at bounding box center [393, 296] width 730 height 534
click at [178, 289] on div "Add a tag" at bounding box center [149, 286] width 219 height 14
type input "*"
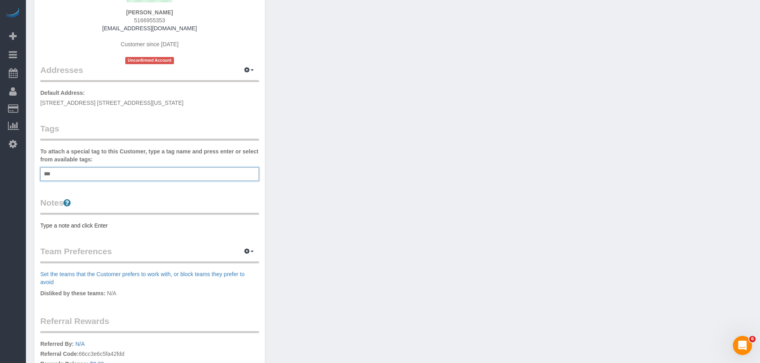
scroll to position [120, 0]
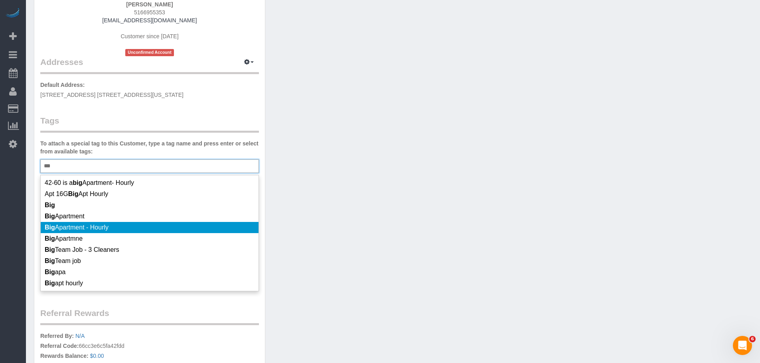
type input "***"
click at [188, 225] on li "Big Apartment - Hourly" at bounding box center [150, 227] width 218 height 11
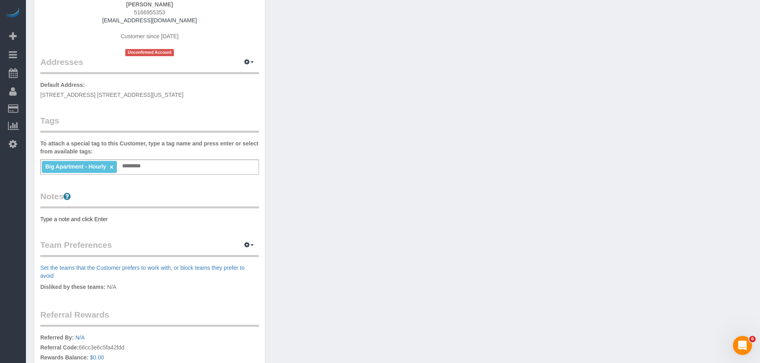
click at [98, 221] on pre "Type a note and click Enter" at bounding box center [149, 219] width 219 height 8
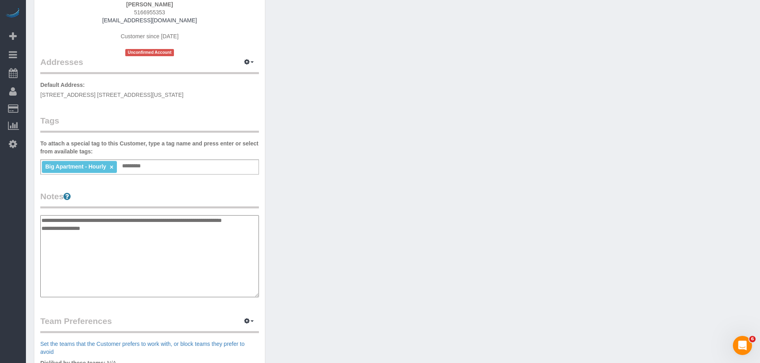
type textarea "**********"
click at [388, 168] on div "Customer Info Edit Contact Info Send Message Email Preferences Special Sales Ta…" at bounding box center [393, 215] width 730 height 612
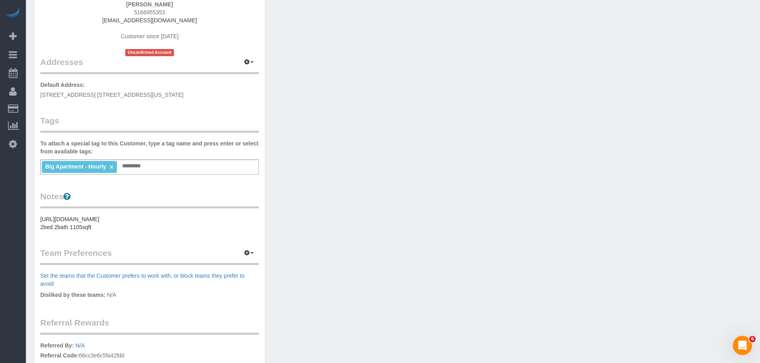
drag, startPoint x: 367, startPoint y: 137, endPoint x: 323, endPoint y: 216, distance: 90.7
click at [367, 138] on div "Customer Info Edit Contact Info Send Message Email Preferences Special Sales Ta…" at bounding box center [393, 181] width 730 height 544
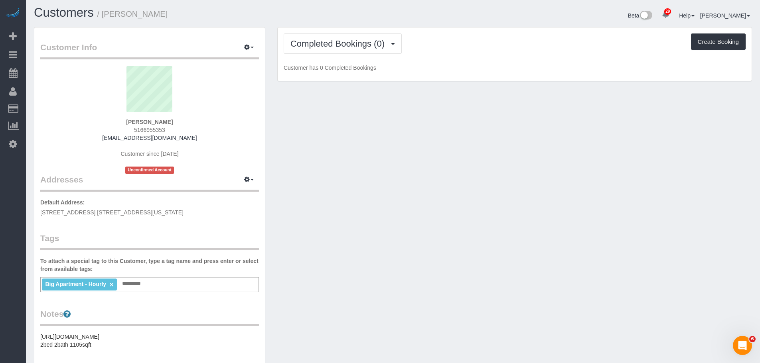
scroll to position [0, 0]
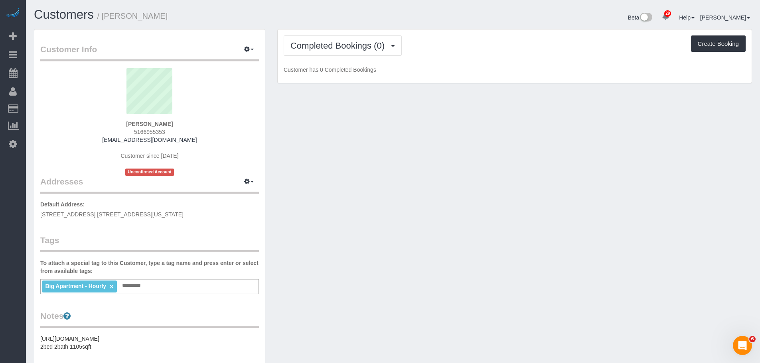
drag, startPoint x: 368, startPoint y: 204, endPoint x: 388, endPoint y: 102, distance: 104.4
click at [368, 203] on div "Customer Info Edit Contact Info Send Message Email Preferences Special Sales Ta…" at bounding box center [393, 301] width 730 height 544
click at [342, 46] on span "Completed Bookings (0)" at bounding box center [339, 46] width 98 height 10
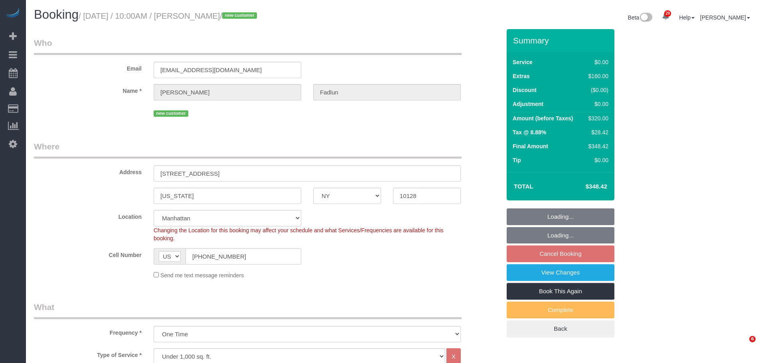
select select "NY"
select select "1"
select select "2"
select select "spot3"
select select "number:89"
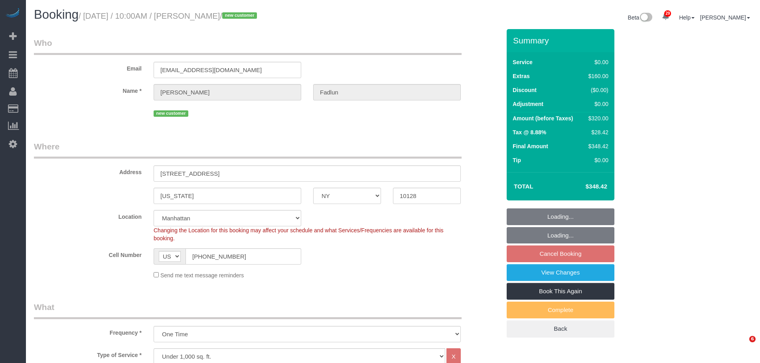
select select "number:90"
select select "number:15"
select select "number:5"
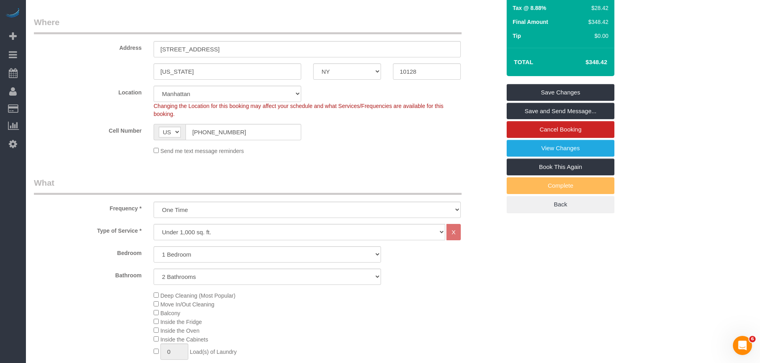
scroll to position [40, 0]
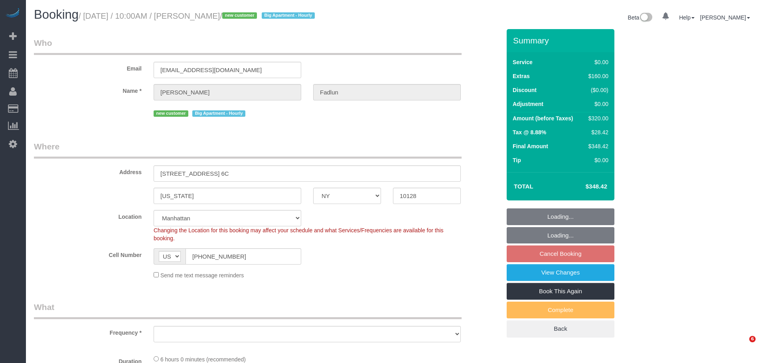
select select "NY"
select select "number:89"
select select "number:90"
select select "number:15"
select select "number:5"
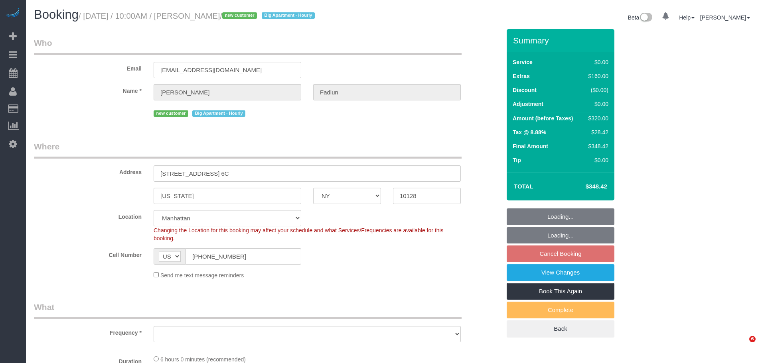
select select "object:1496"
select select "spot3"
select select "1"
select select "2"
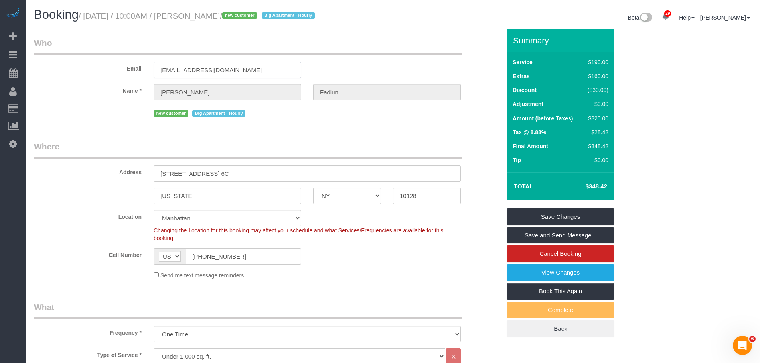
click at [96, 77] on div "Email [EMAIL_ADDRESS][DOMAIN_NAME]" at bounding box center [267, 57] width 478 height 41
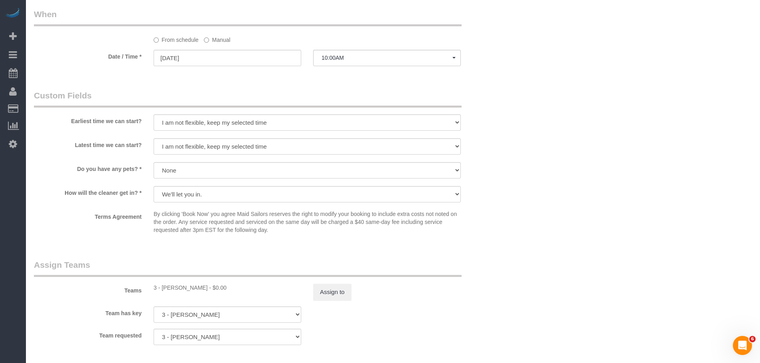
scroll to position [1028, 0]
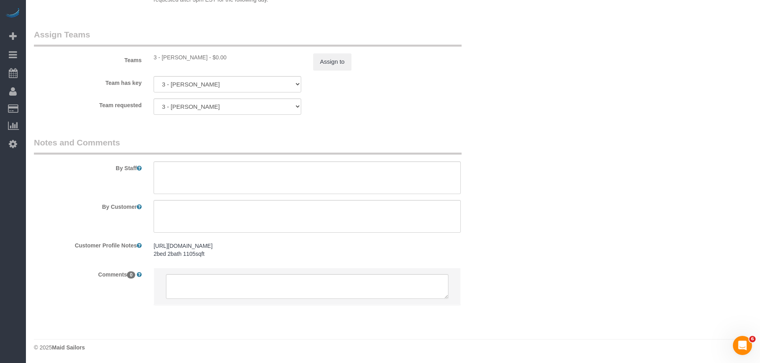
click at [502, 82] on div "Team has key 3 - [PERSON_NAME] 000- [PERSON_NAME] 000 - Partnerships 000 - TEAM…" at bounding box center [267, 84] width 478 height 16
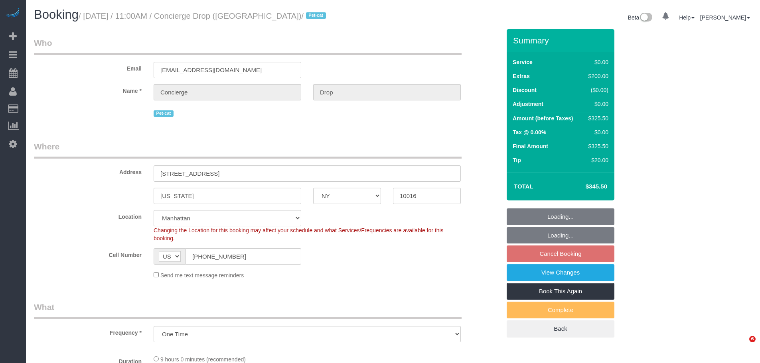
select select "NY"
select select "string:stripe-pm_1RaQn24VGloSiKo7zeOF73Wj"
select select "number:89"
select select "number:90"
select select "number:13"
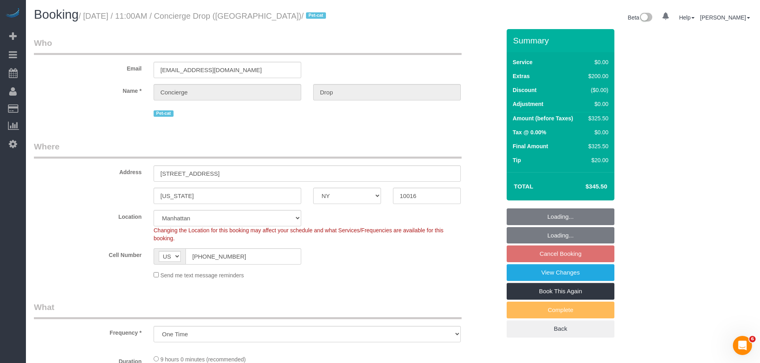
select select "number:6"
select select "object:895"
select select "spot4"
select select "2"
